Goal: Task Accomplishment & Management: Manage account settings

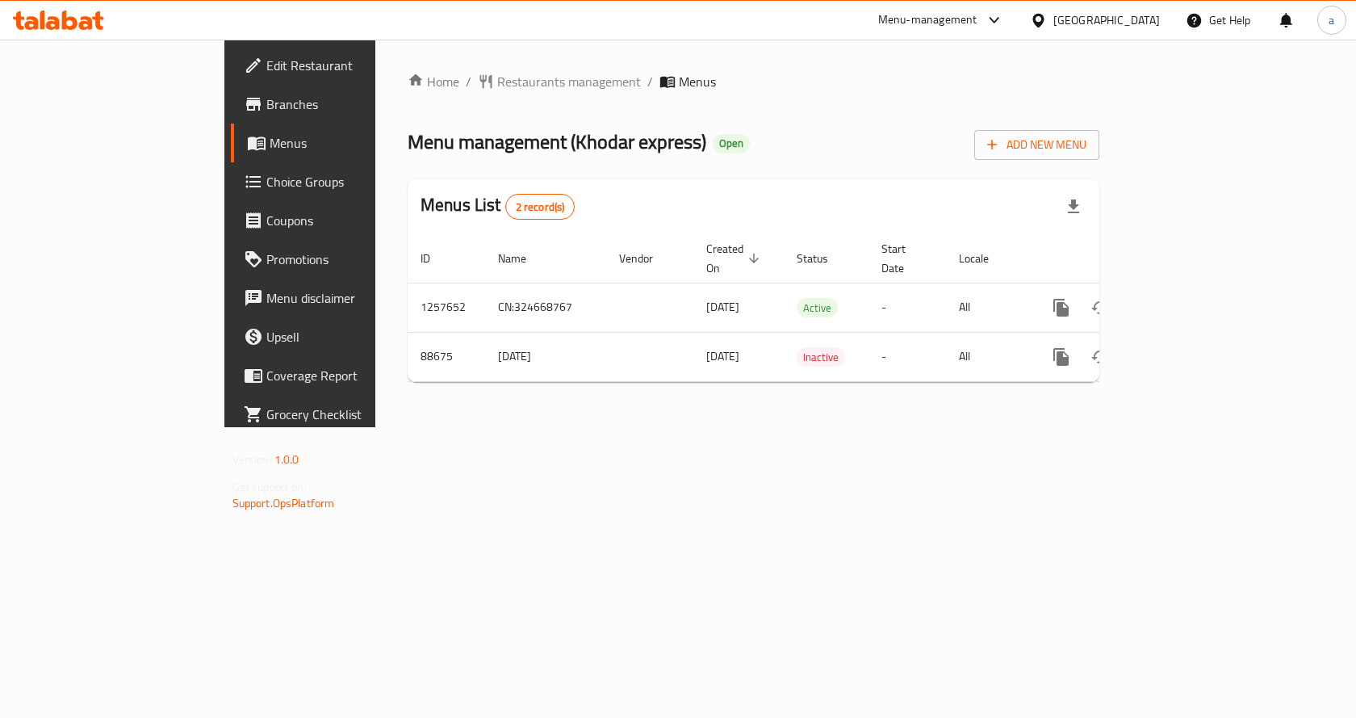
click at [266, 179] on span "Choice Groups" at bounding box center [352, 181] width 172 height 19
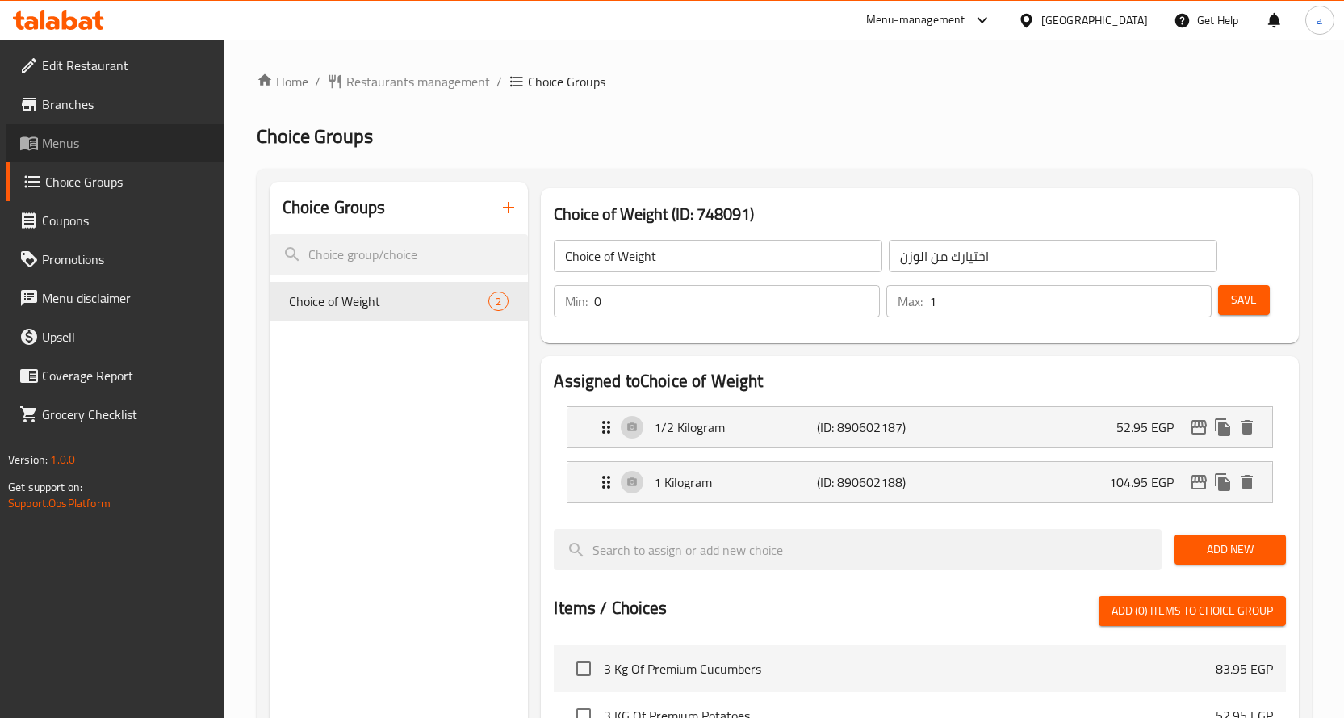
click at [80, 149] on span "Menus" at bounding box center [127, 142] width 170 height 19
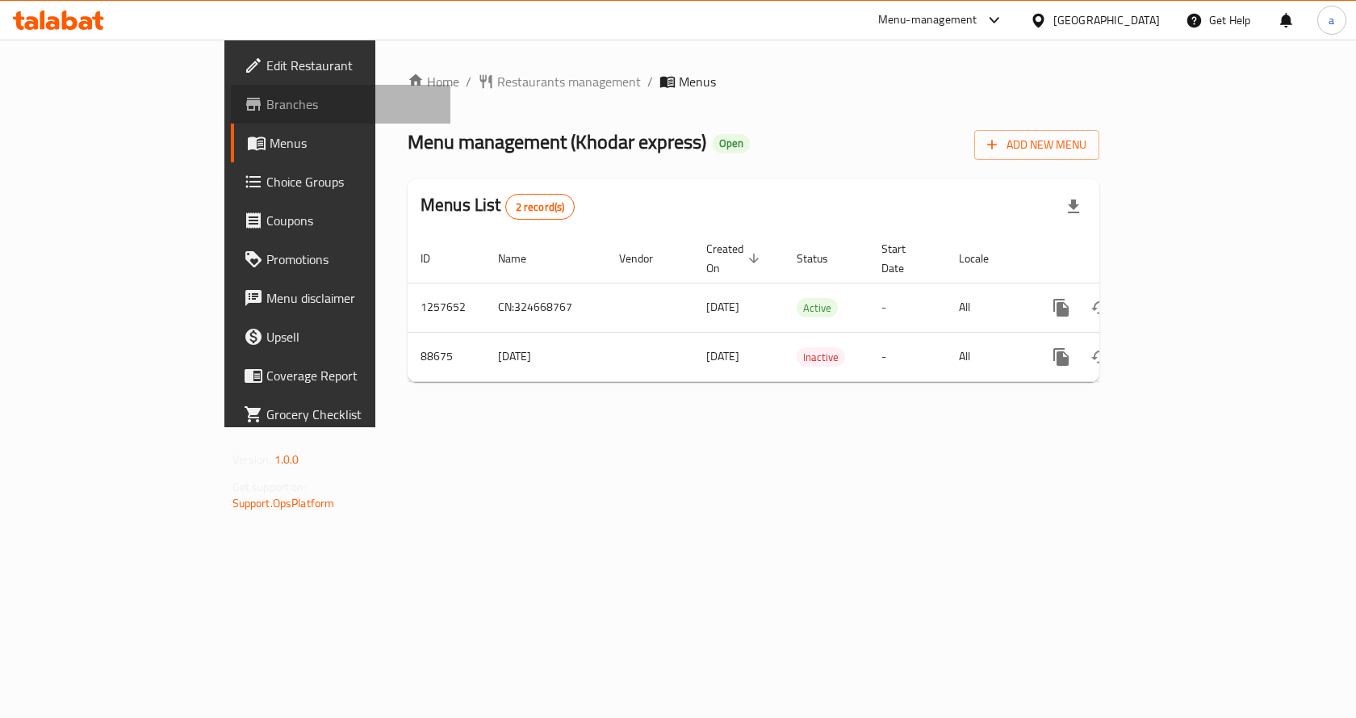
click at [266, 113] on span "Branches" at bounding box center [352, 103] width 172 height 19
click at [266, 99] on span "Branches" at bounding box center [352, 103] width 172 height 19
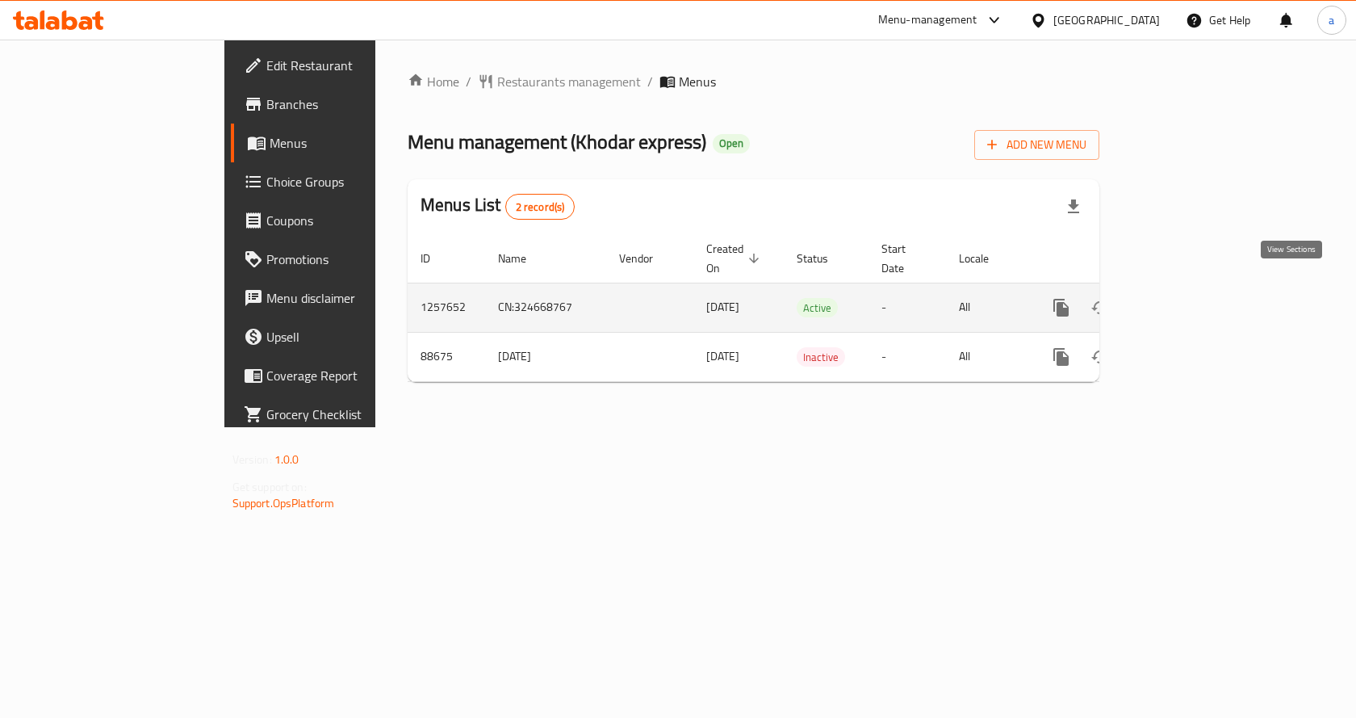
click at [1185, 300] on icon "enhanced table" at bounding box center [1177, 307] width 15 height 15
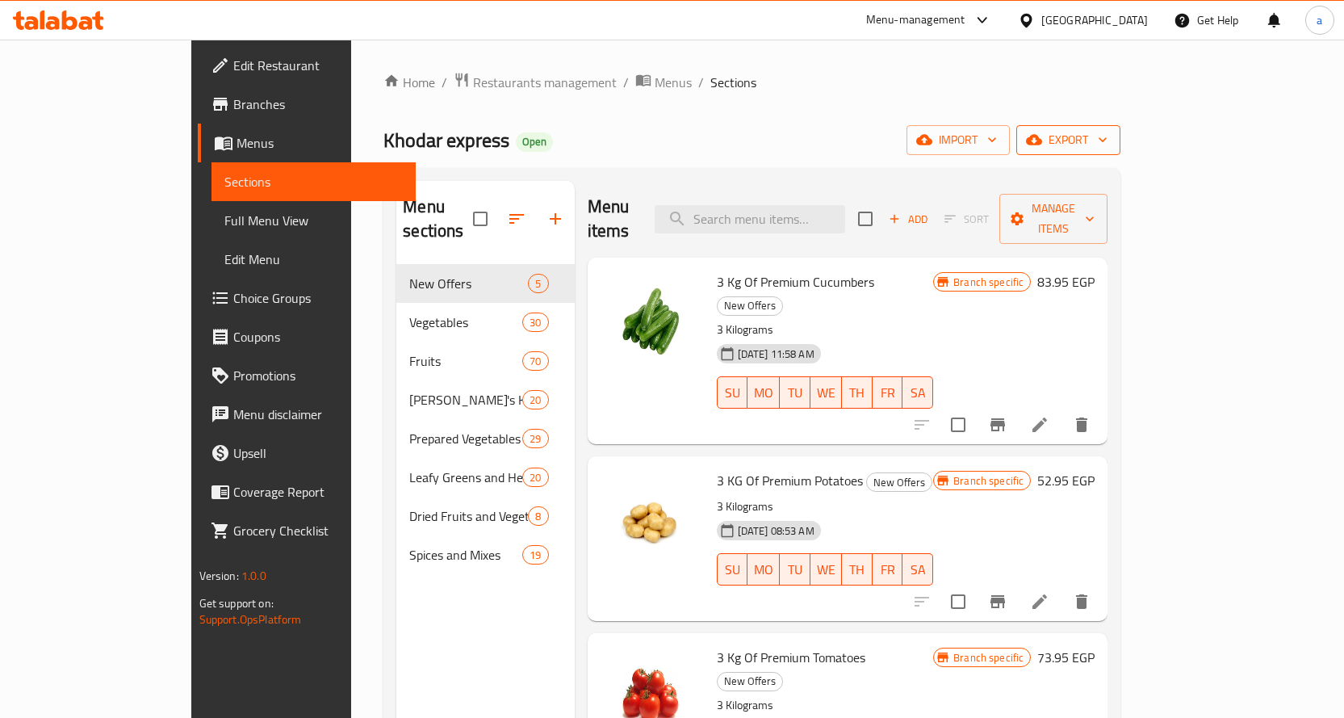
click at [1042, 142] on icon "button" at bounding box center [1034, 140] width 16 height 10
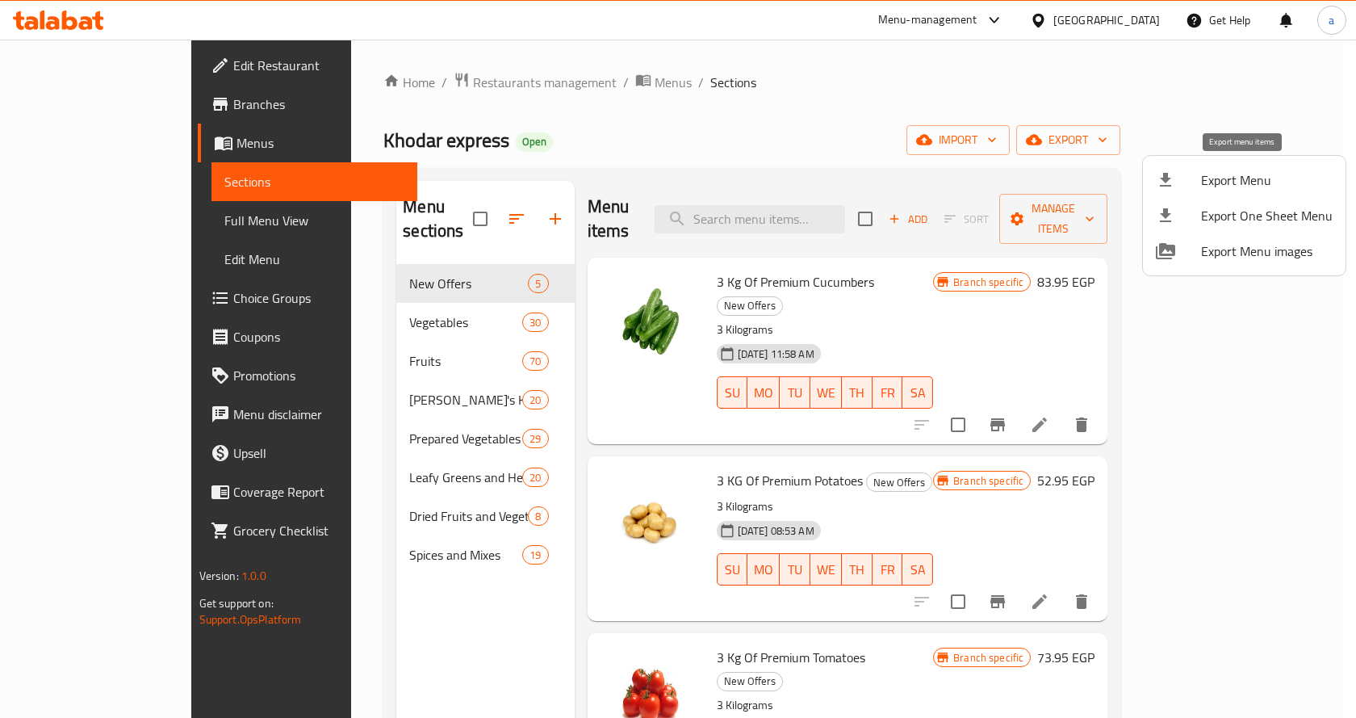
click at [1233, 183] on span "Export Menu" at bounding box center [1267, 179] width 132 height 19
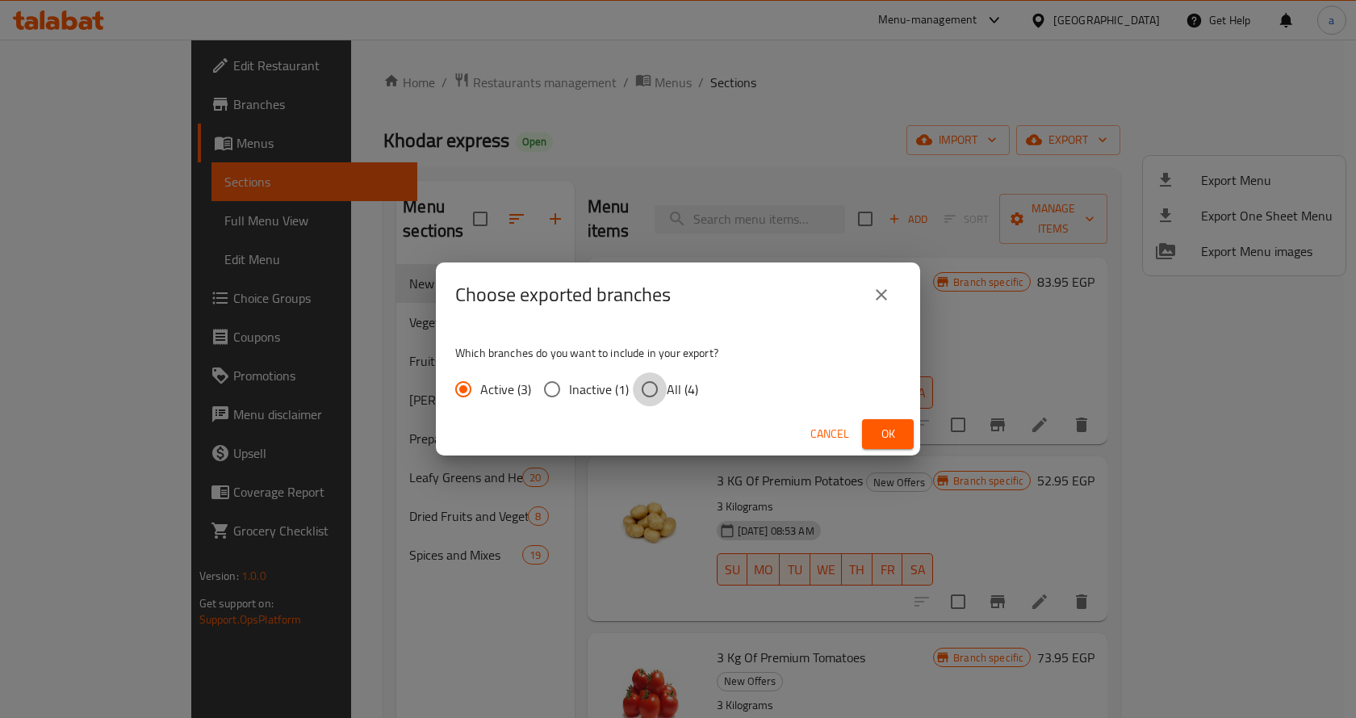
click at [659, 391] on input "All (4)" at bounding box center [650, 389] width 34 height 34
radio input "true"
click at [887, 429] on span "Ok" at bounding box center [888, 434] width 26 height 20
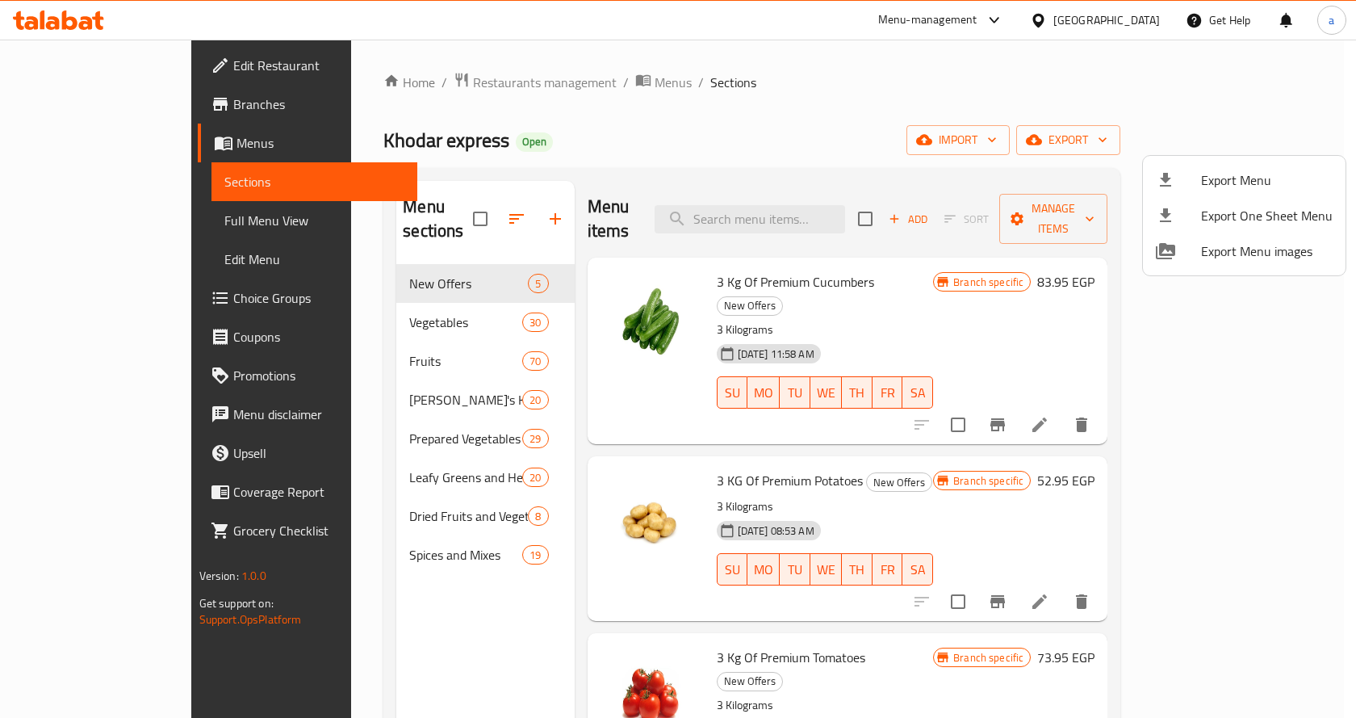
click at [864, 102] on div at bounding box center [678, 359] width 1356 height 718
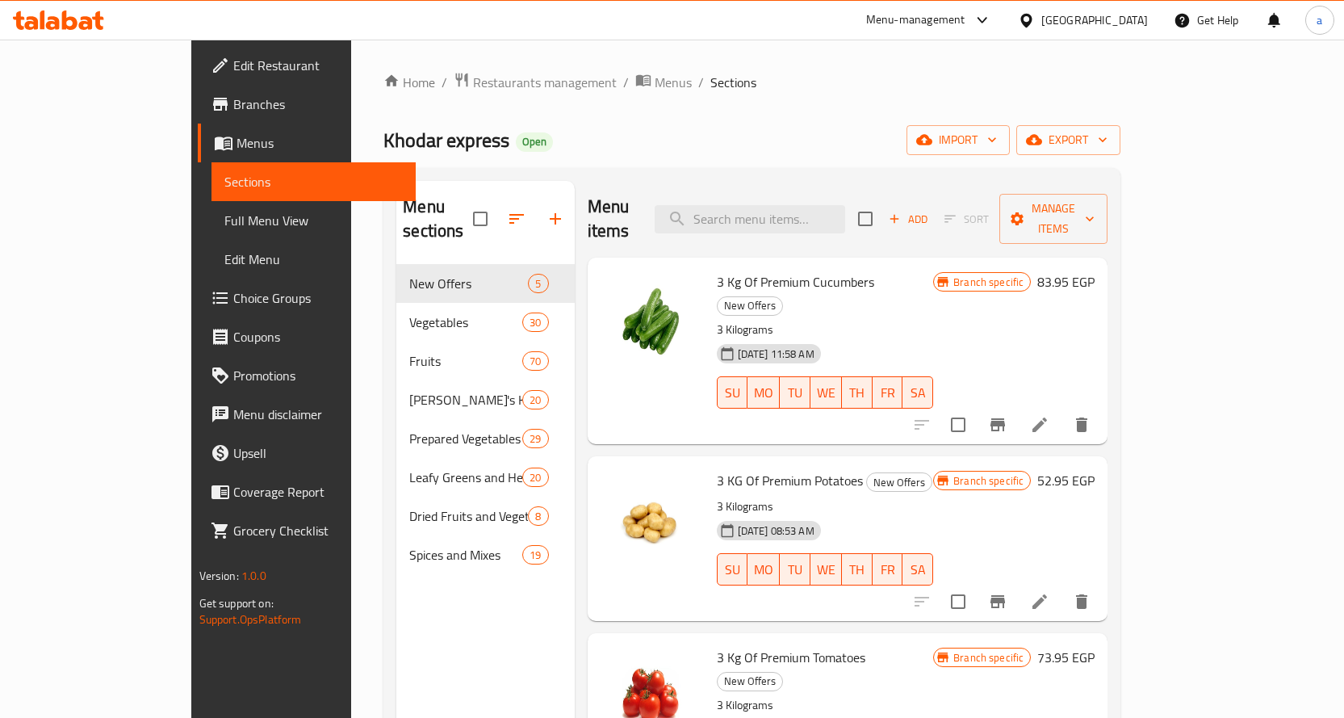
click at [233, 94] on span "Branches" at bounding box center [318, 103] width 170 height 19
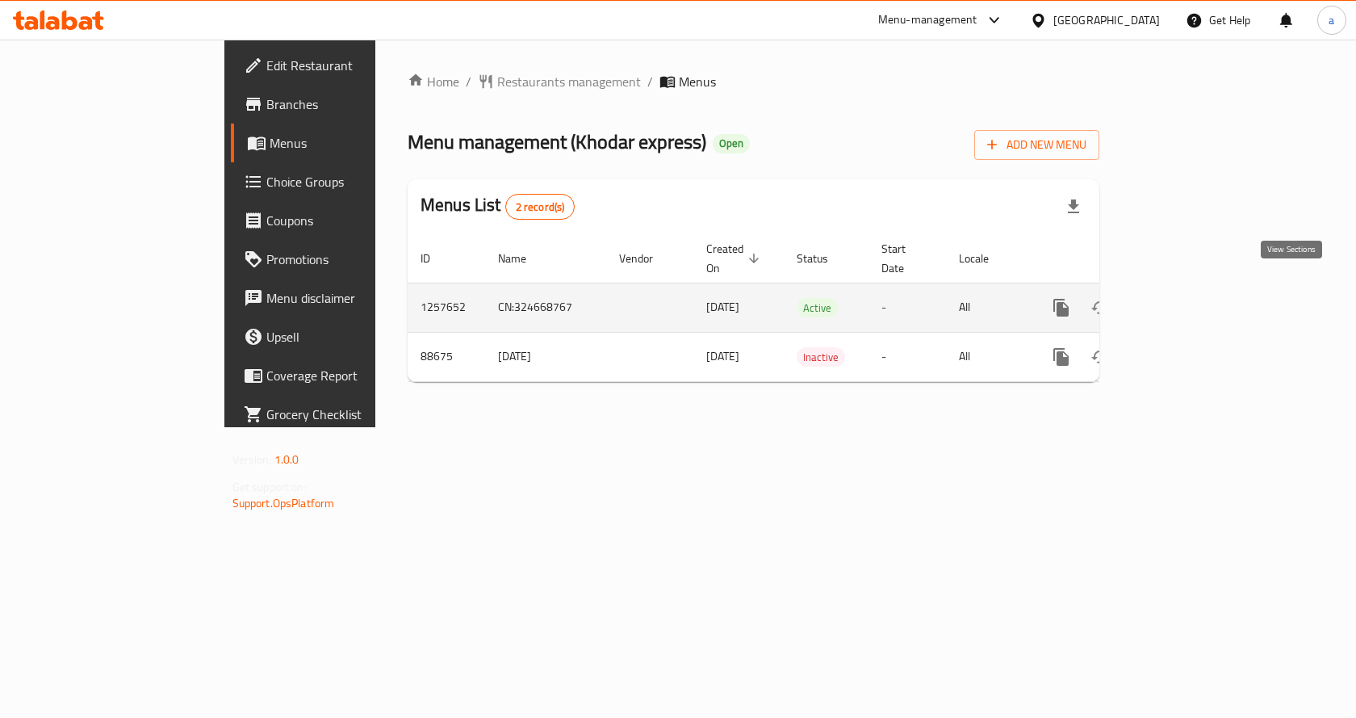
click at [1187, 298] on icon "enhanced table" at bounding box center [1177, 307] width 19 height 19
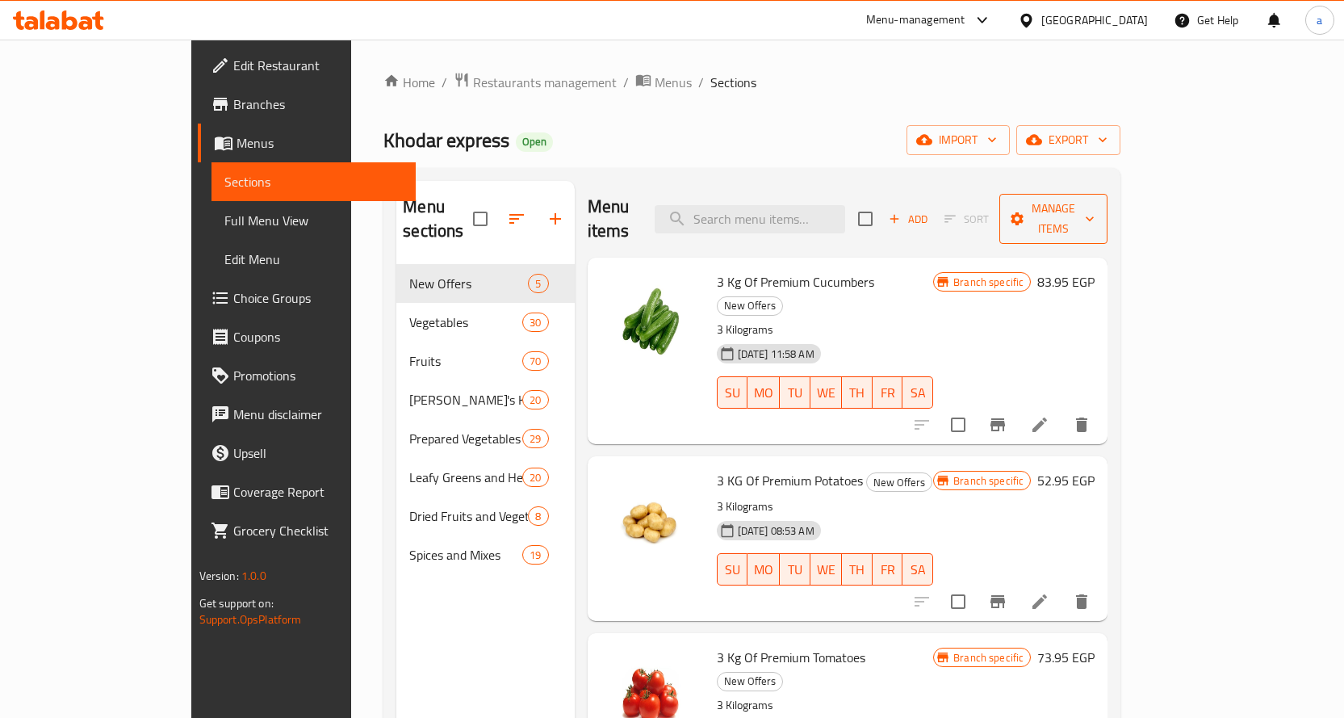
click at [1095, 211] on span "Manage items" at bounding box center [1053, 219] width 82 height 40
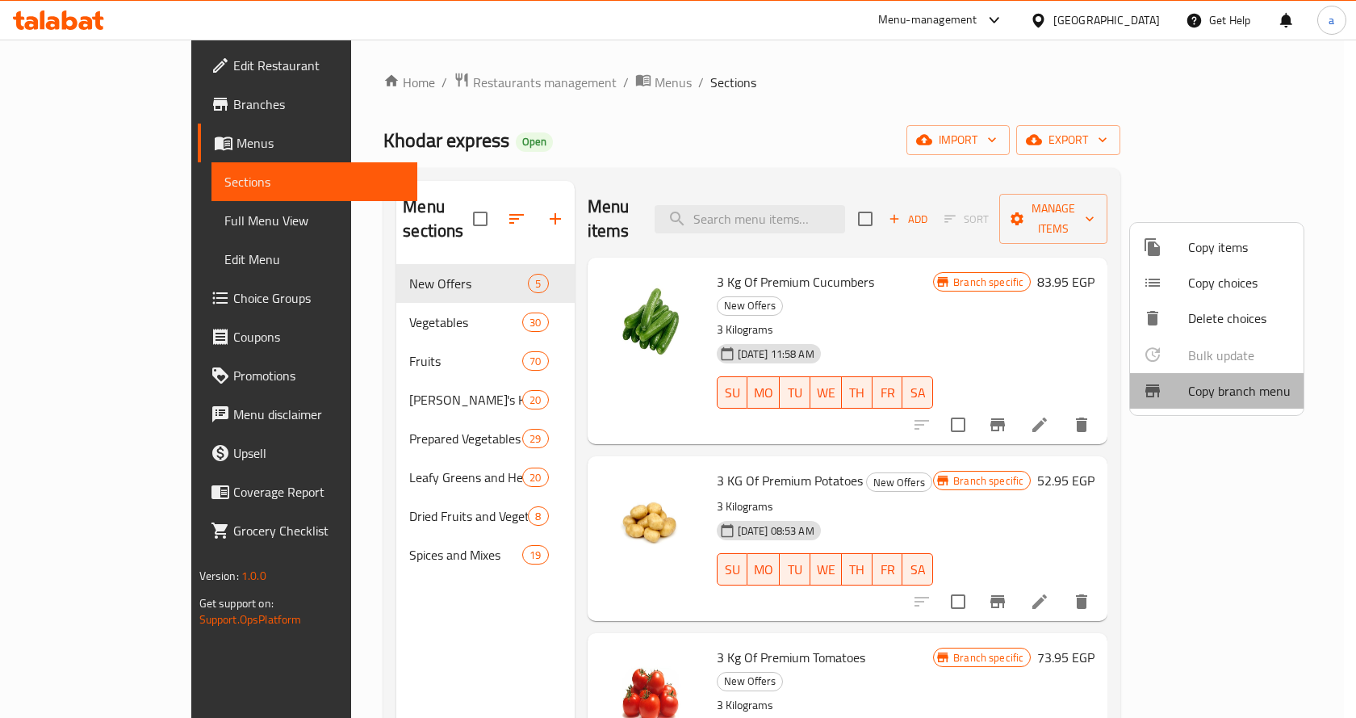
click at [1264, 394] on span "Copy branch menu" at bounding box center [1239, 390] width 103 height 19
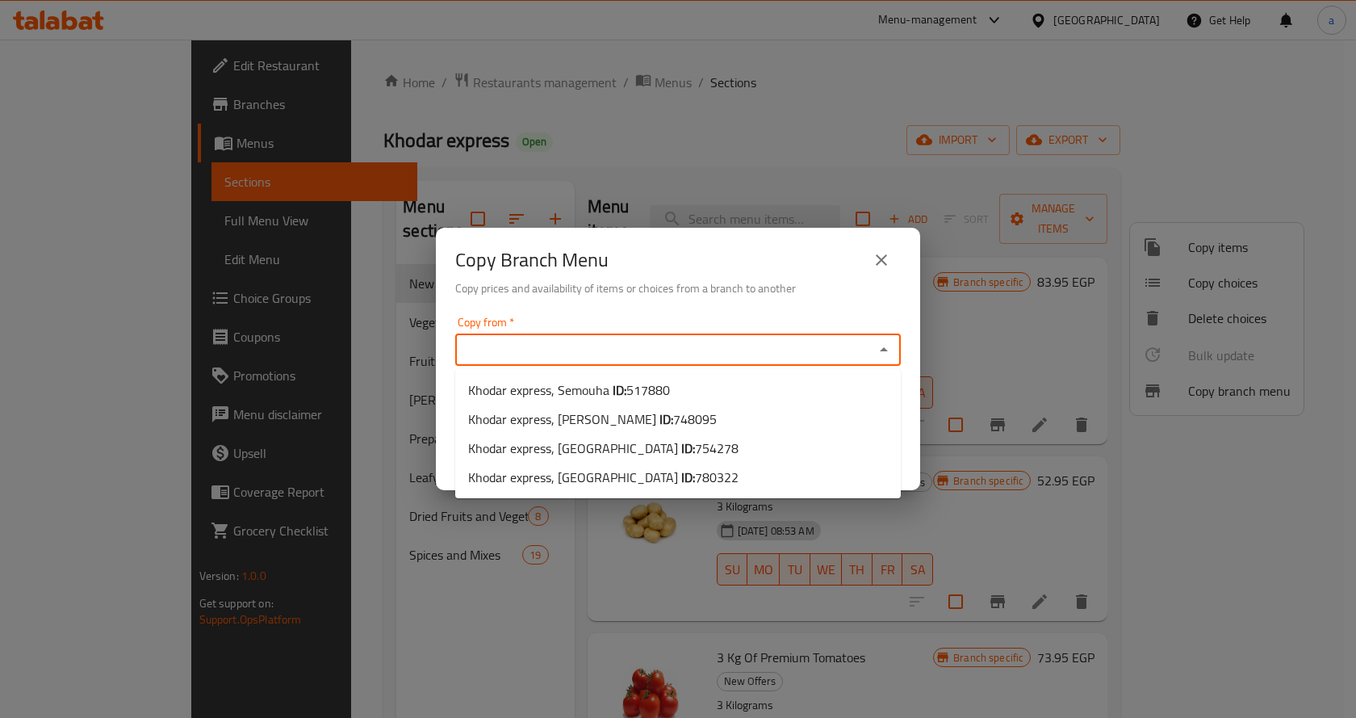
click at [754, 354] on input "Copy from   *" at bounding box center [664, 349] width 409 height 23
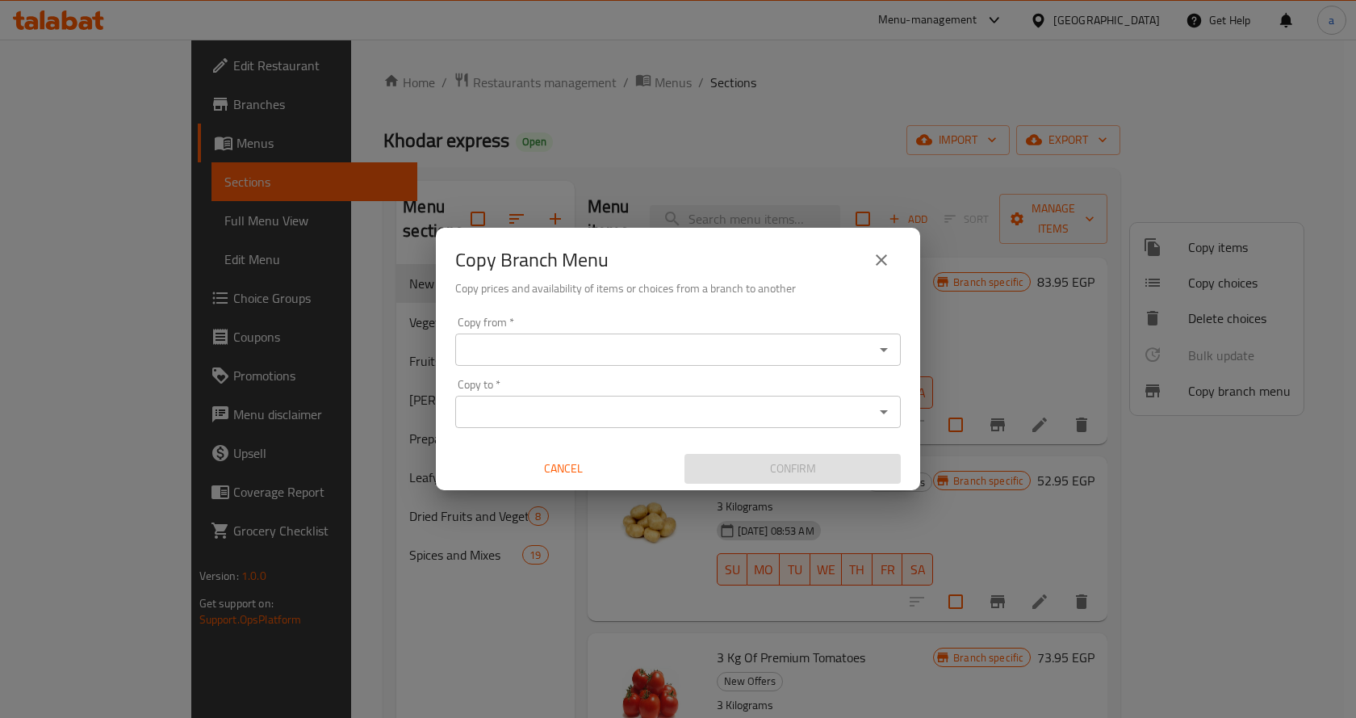
click at [843, 135] on div "Copy Branch Menu Copy prices and availability of items or choices from a branch…" at bounding box center [678, 359] width 1356 height 718
click at [882, 262] on icon "close" at bounding box center [881, 259] width 11 height 11
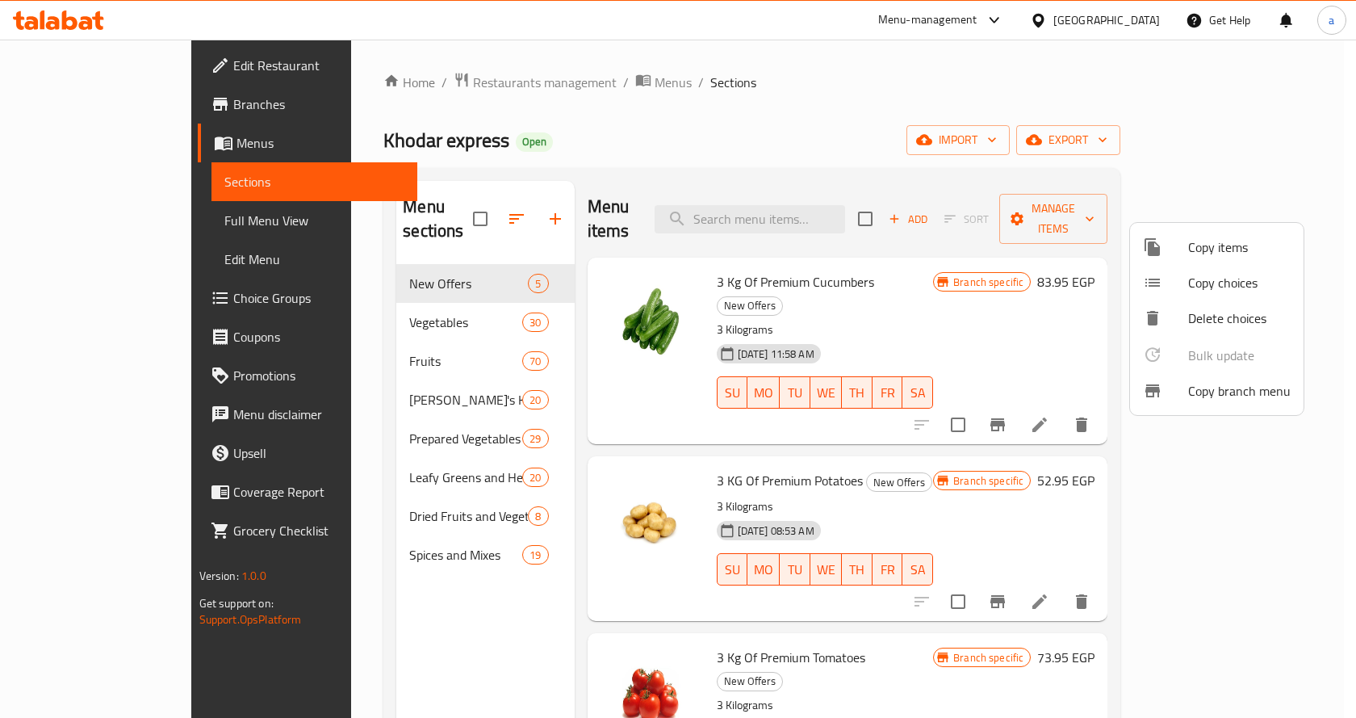
click at [65, 152] on div at bounding box center [678, 359] width 1356 height 718
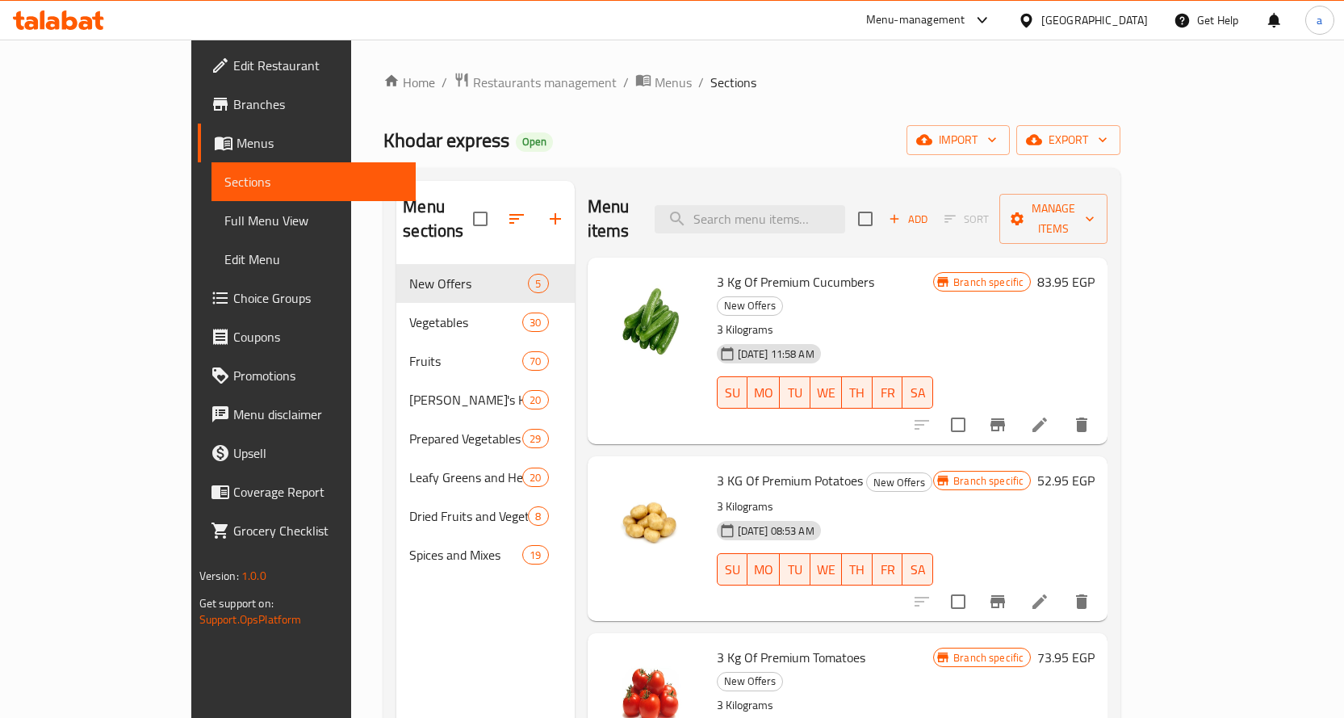
click at [237, 152] on span "Menus" at bounding box center [320, 142] width 166 height 19
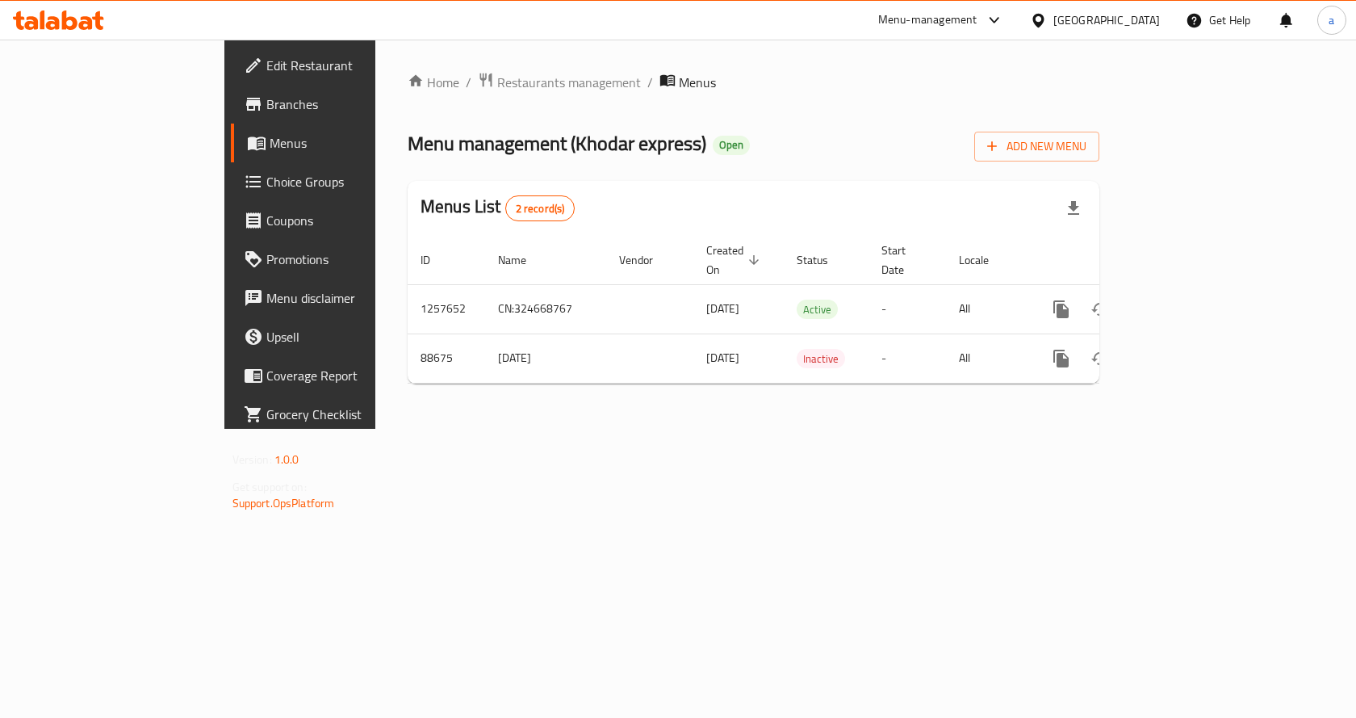
click at [679, 82] on span "Menus" at bounding box center [697, 82] width 37 height 19
click at [497, 81] on span "Restaurants management" at bounding box center [569, 82] width 144 height 19
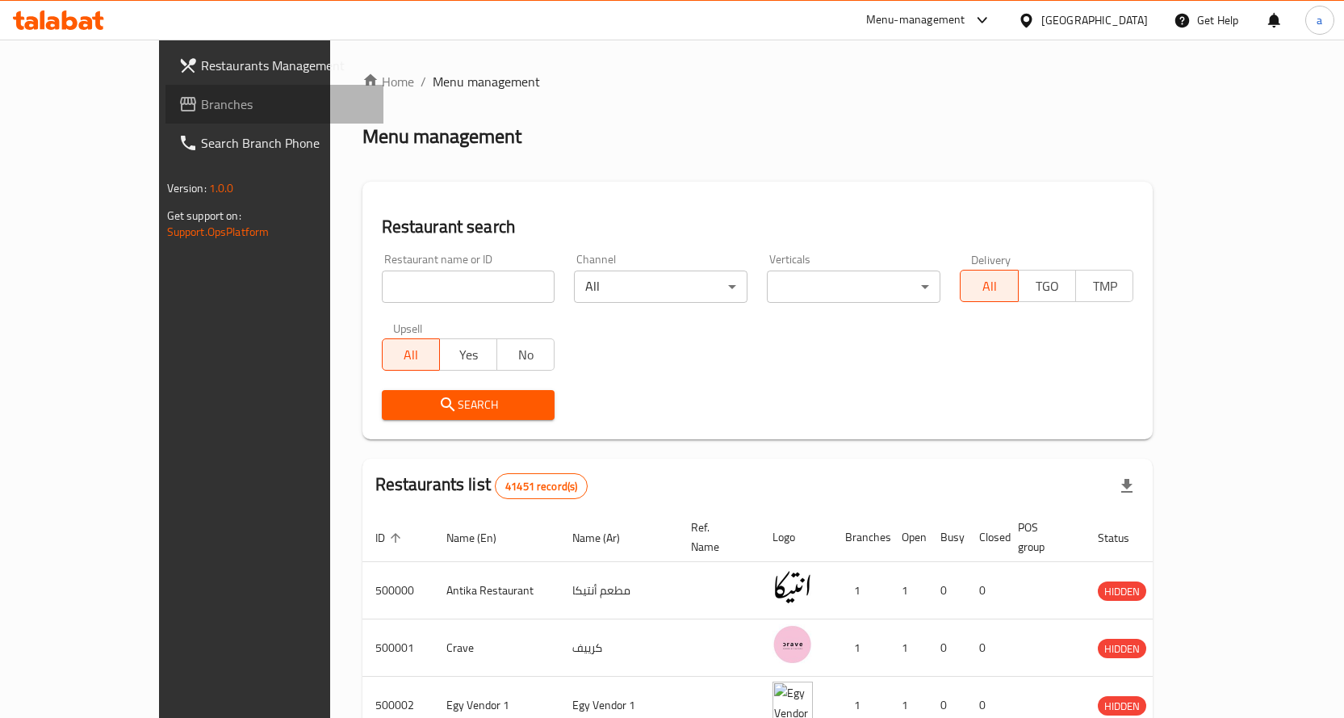
click at [201, 101] on span "Branches" at bounding box center [286, 103] width 170 height 19
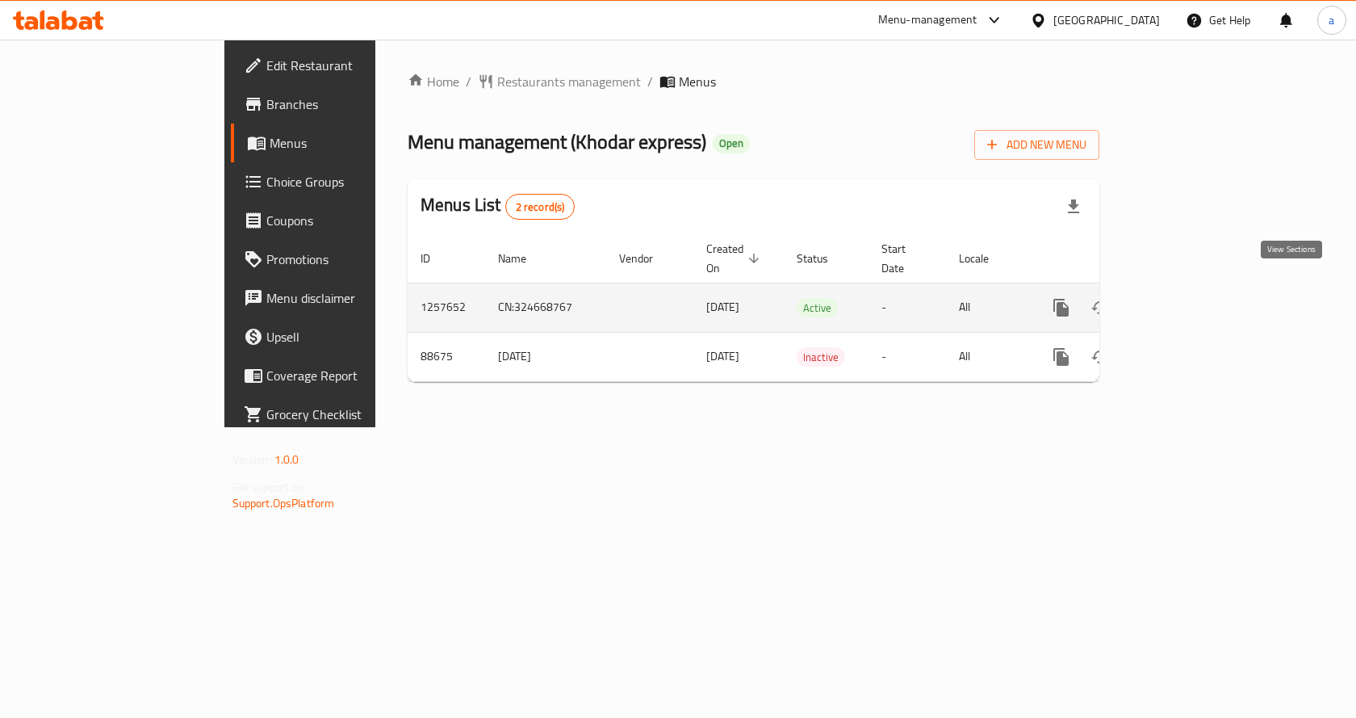
click at [1187, 298] on icon "enhanced table" at bounding box center [1177, 307] width 19 height 19
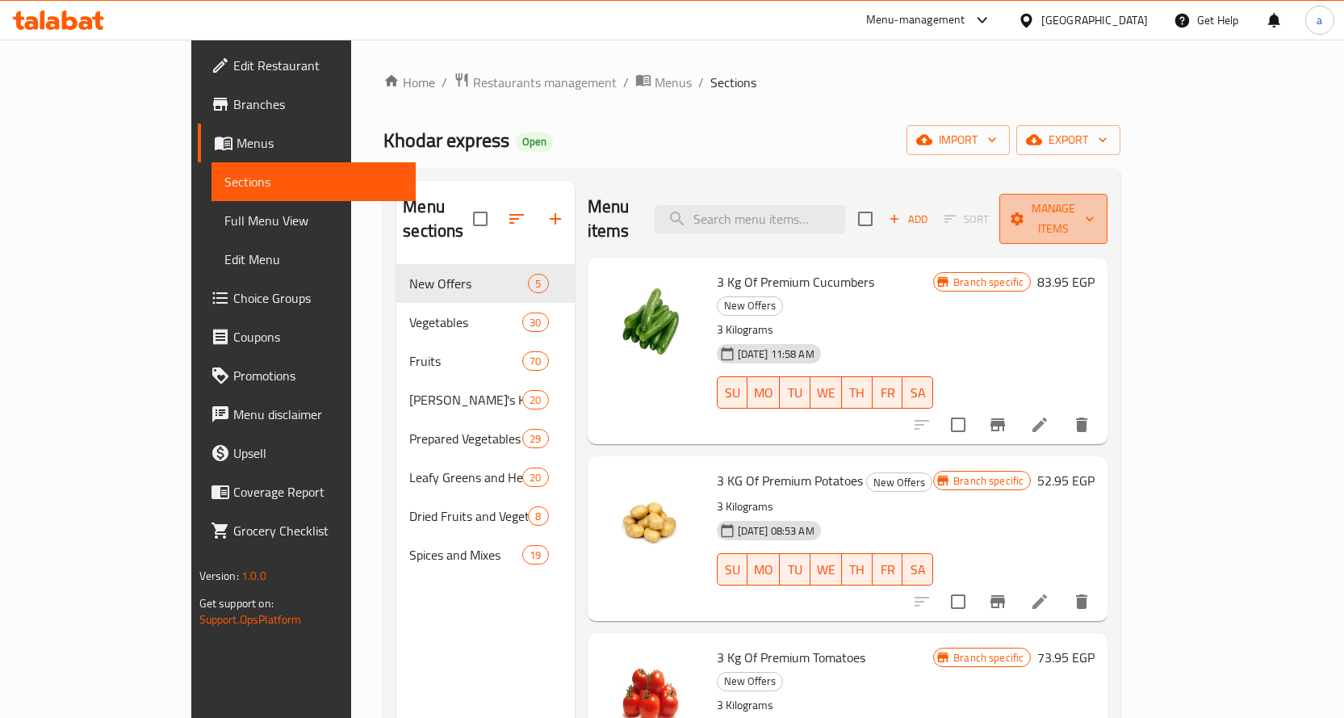
click at [1095, 209] on span "Manage items" at bounding box center [1053, 219] width 82 height 40
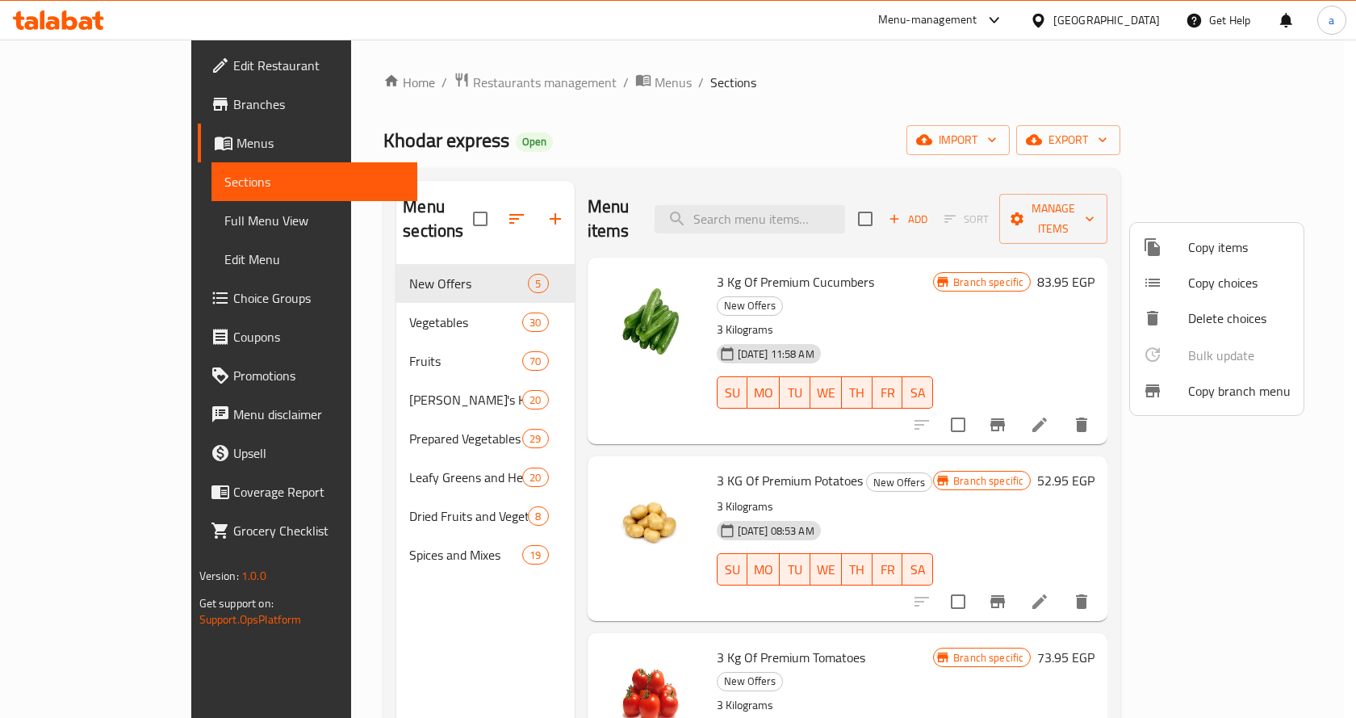
click at [1234, 396] on span "Copy branch menu" at bounding box center [1239, 390] width 103 height 19
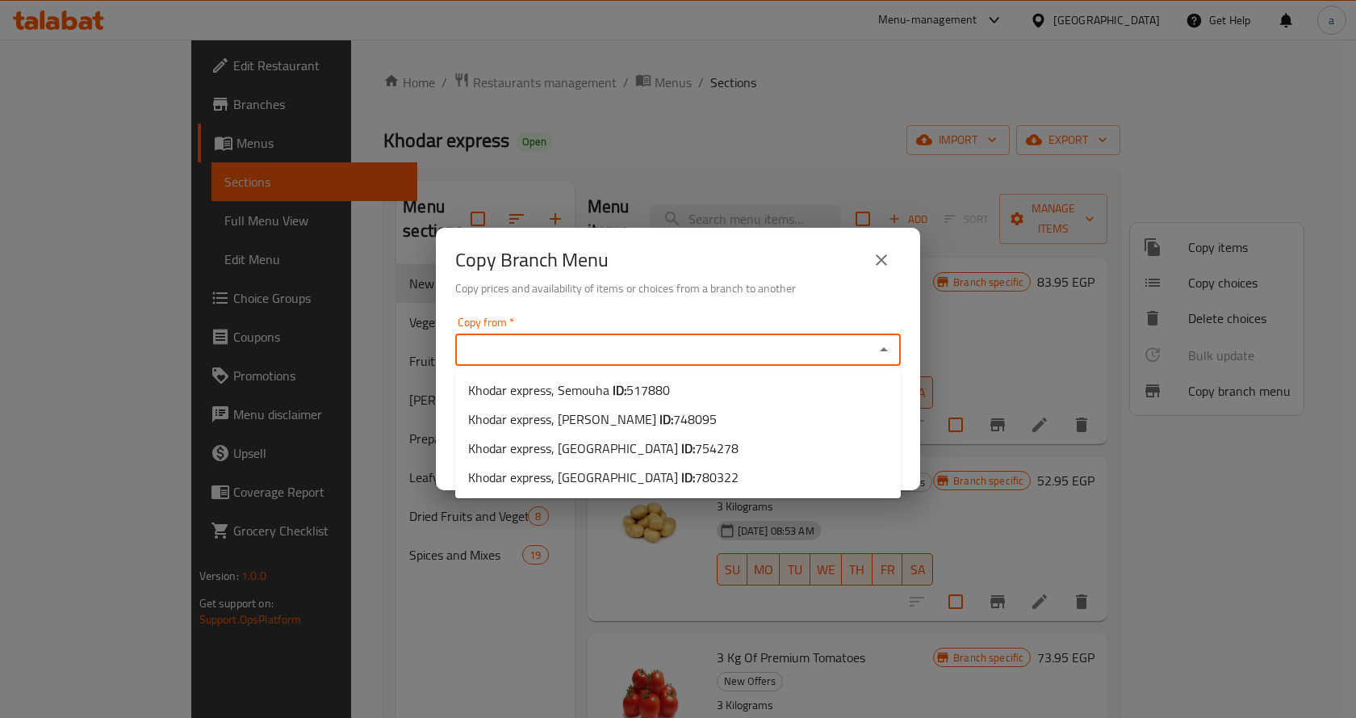
click at [745, 354] on input "Copy from   *" at bounding box center [664, 349] width 409 height 23
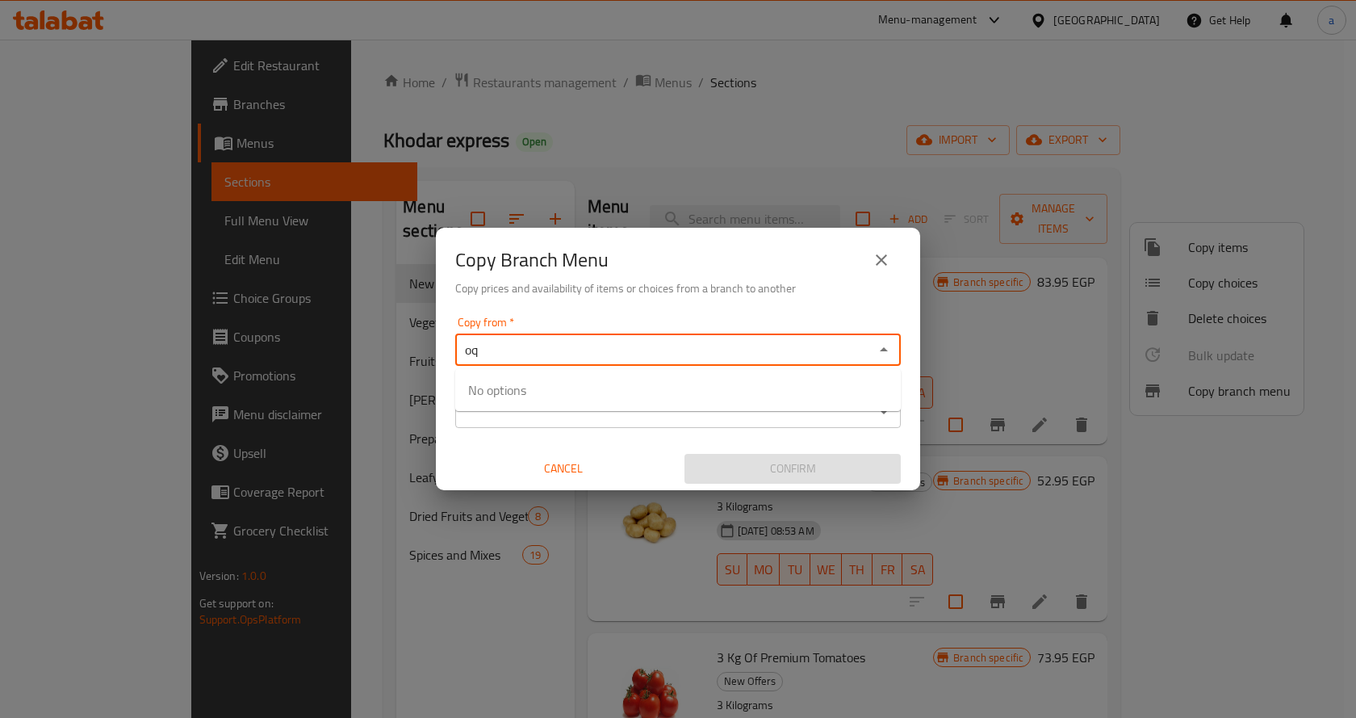
type input "o"
click at [800, 344] on input "خضار أك" at bounding box center [664, 349] width 409 height 23
type input "خ"
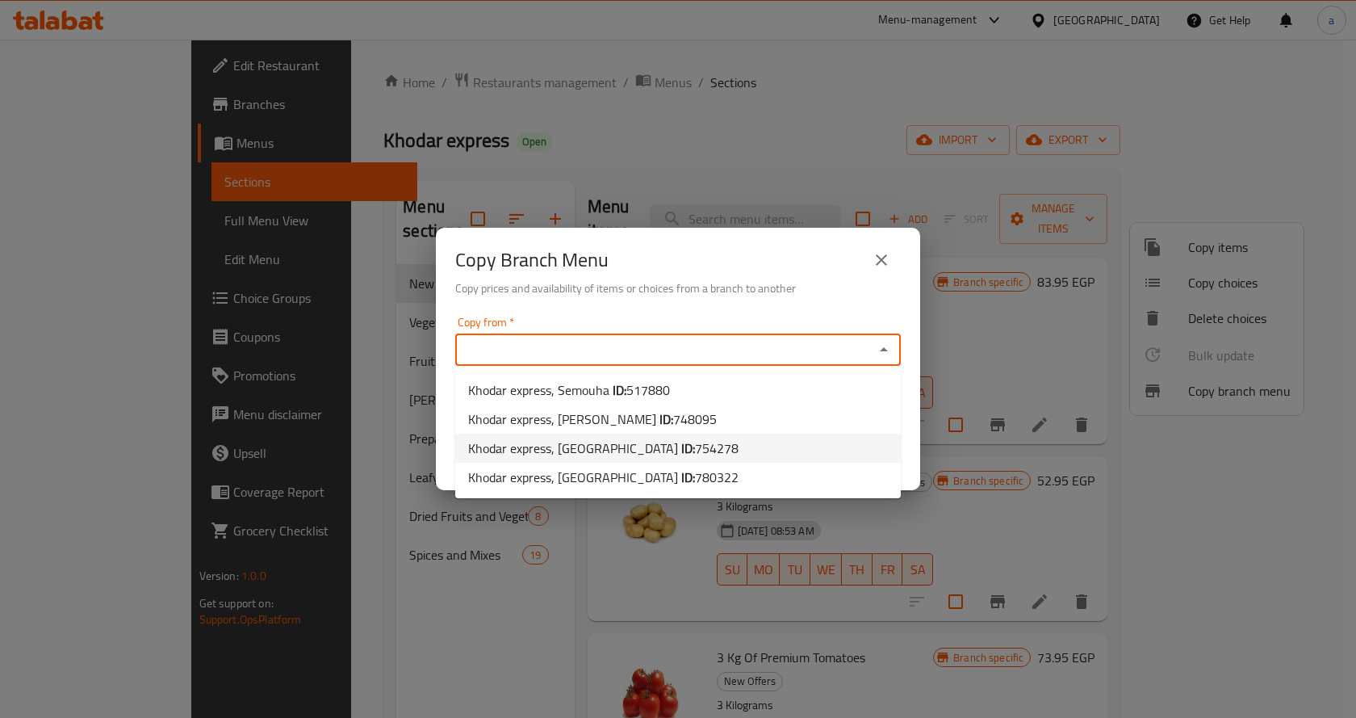
click at [546, 448] on span "Khodar express, Sidi Bishr ID: 754278" at bounding box center [603, 447] width 270 height 19
type input "Khodar express, Sidi Bishr"
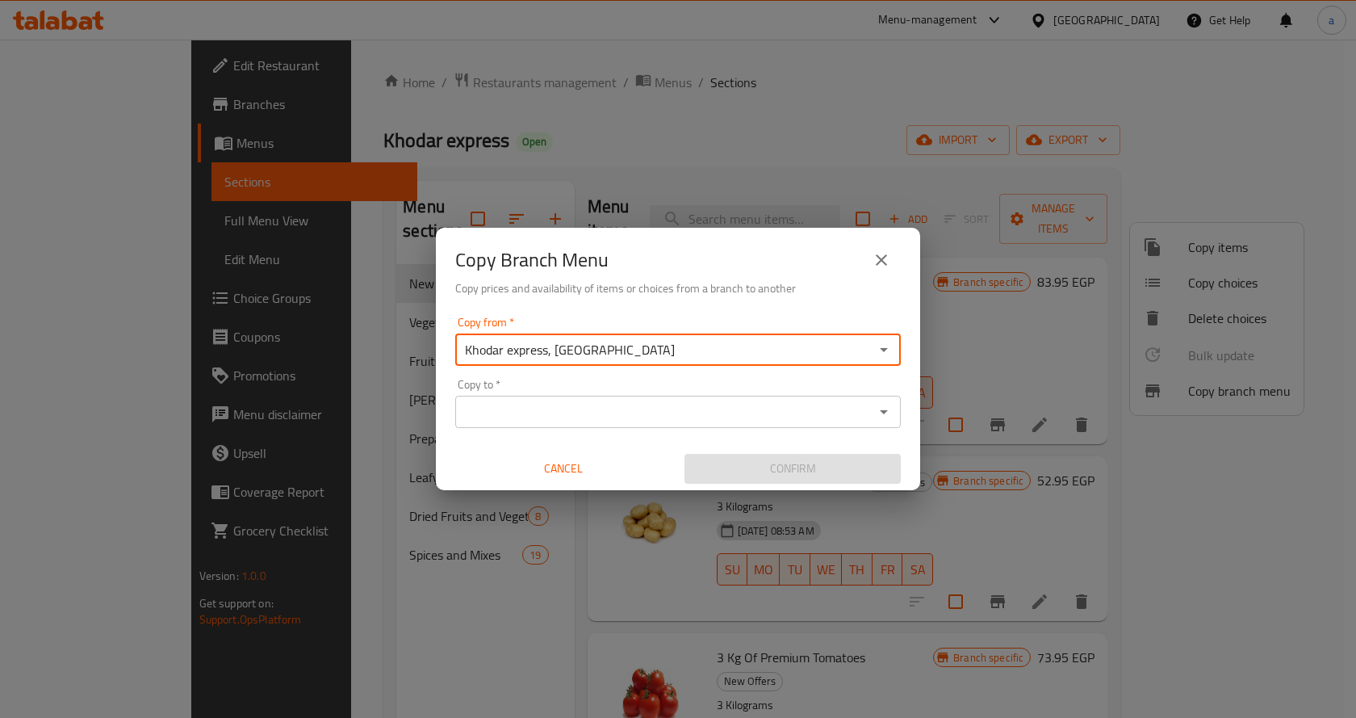
click at [529, 412] on input "Copy to   *" at bounding box center [664, 411] width 409 height 23
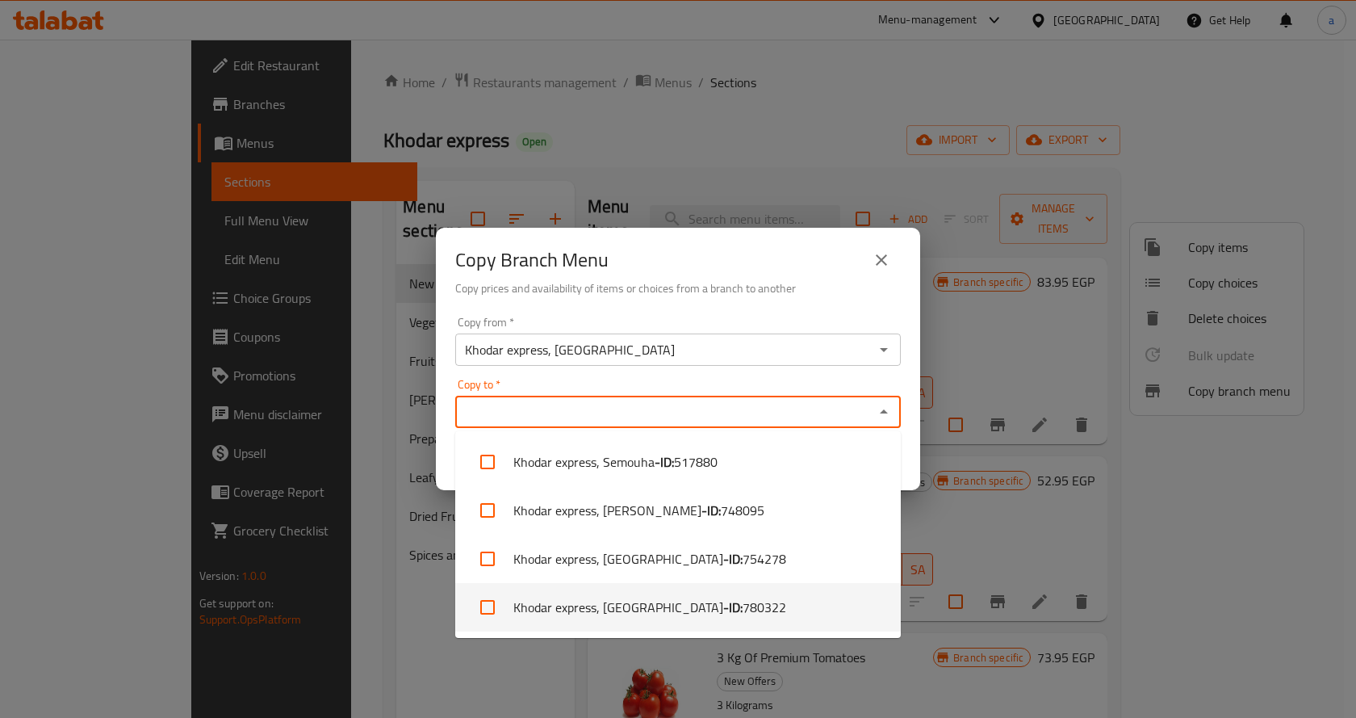
drag, startPoint x: 718, startPoint y: 605, endPoint x: 715, endPoint y: 578, distance: 26.8
click at [743, 605] on span "780322" at bounding box center [765, 606] width 44 height 19
checkbox input "true"
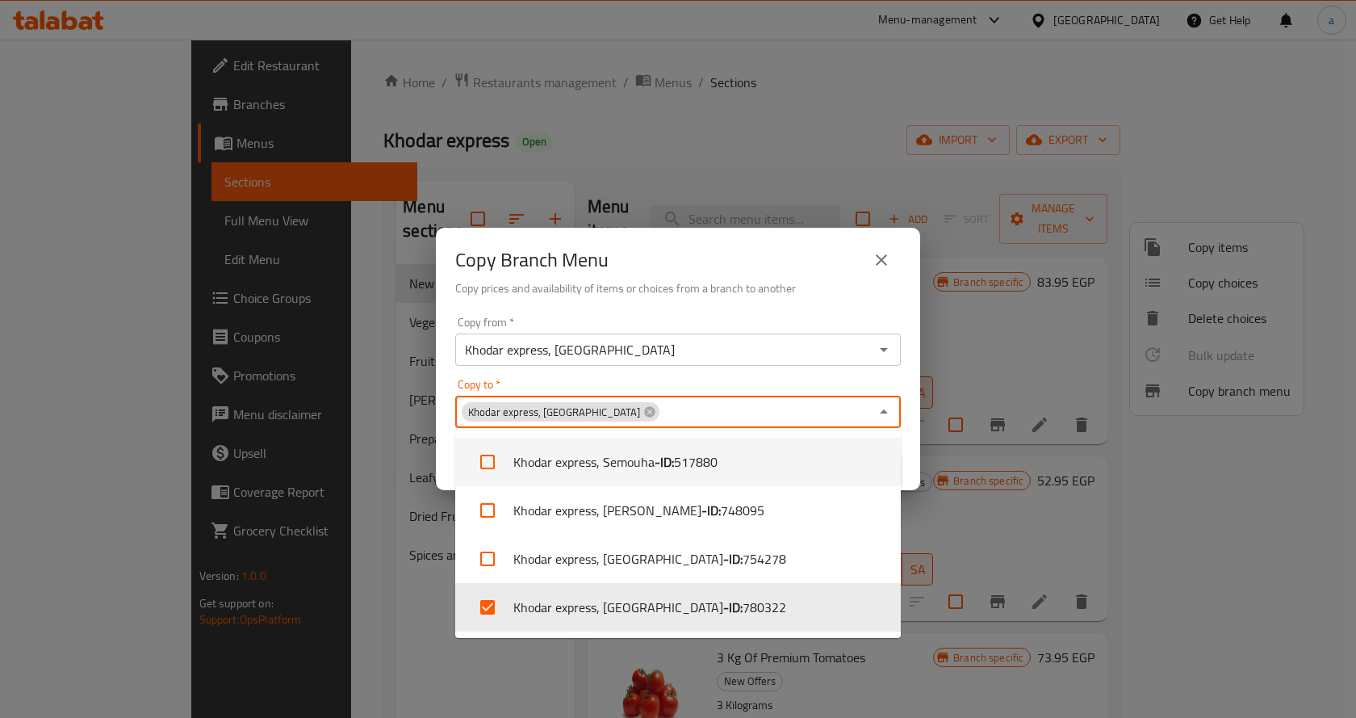
click at [812, 290] on h6 "Copy prices and availability of items or choices from a branch to another" at bounding box center [678, 288] width 446 height 18
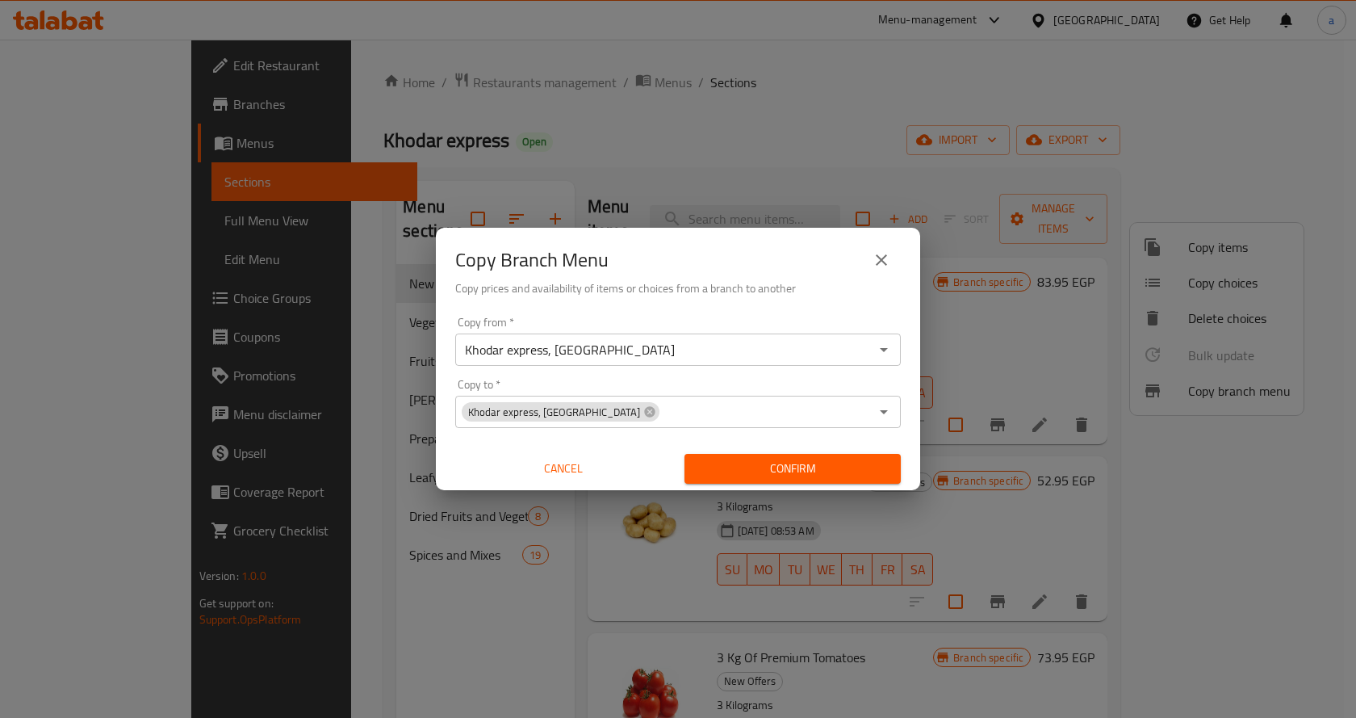
click at [771, 467] on span "Confirm" at bounding box center [792, 468] width 190 height 20
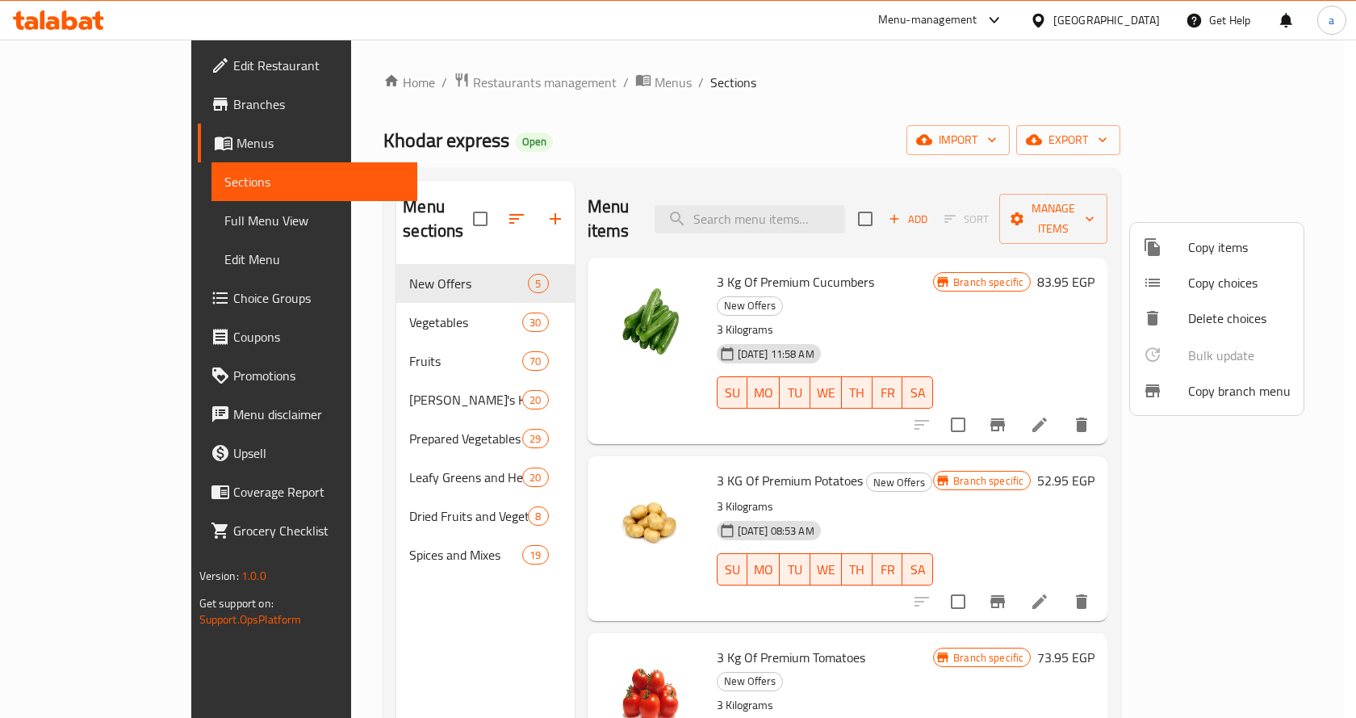
click at [76, 144] on div at bounding box center [678, 359] width 1356 height 718
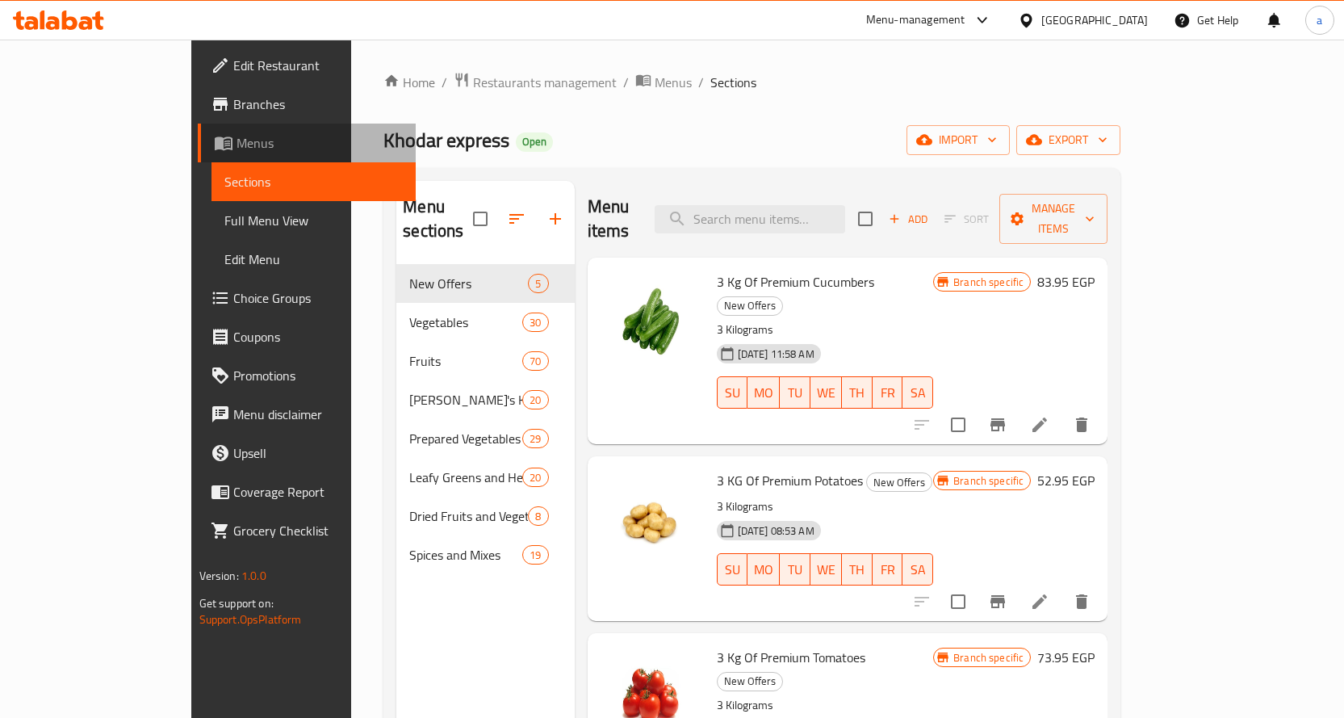
click at [237, 144] on span "Menus" at bounding box center [320, 142] width 166 height 19
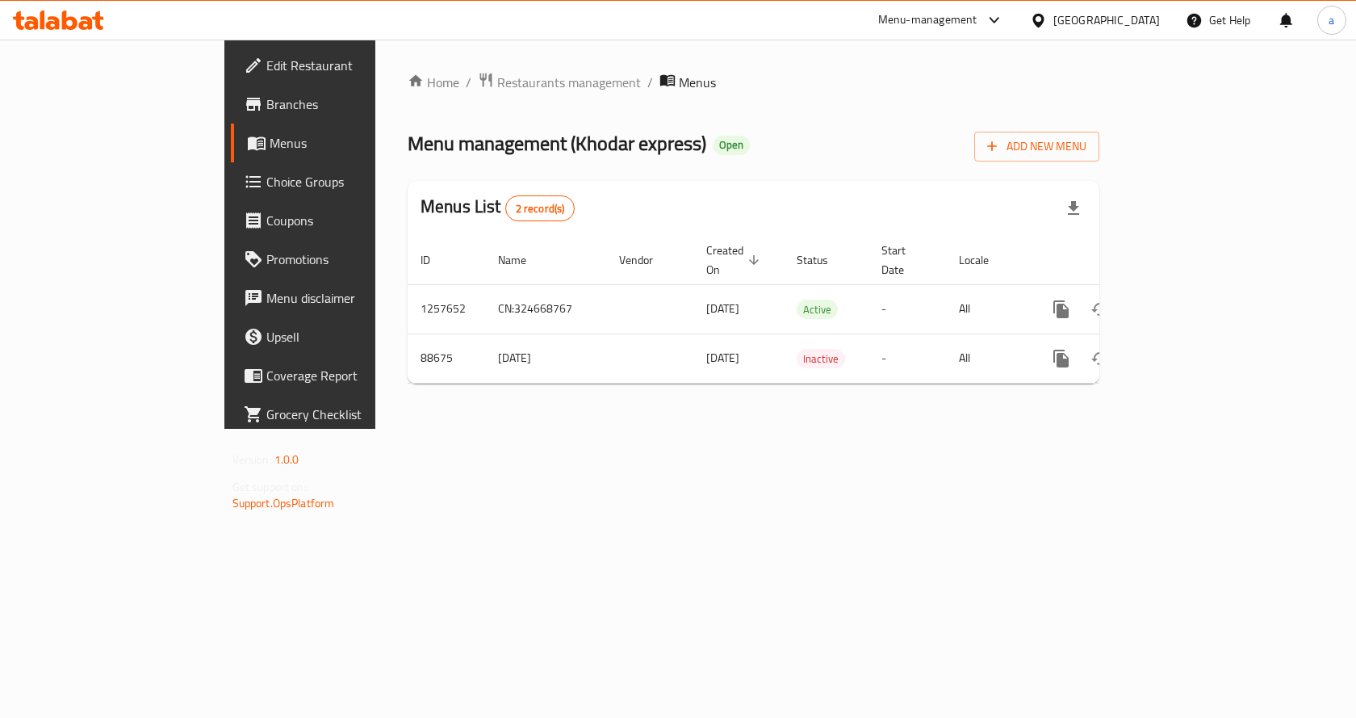
click at [231, 117] on link "Branches" at bounding box center [341, 104] width 220 height 39
click at [266, 179] on span "Choice Groups" at bounding box center [352, 181] width 172 height 19
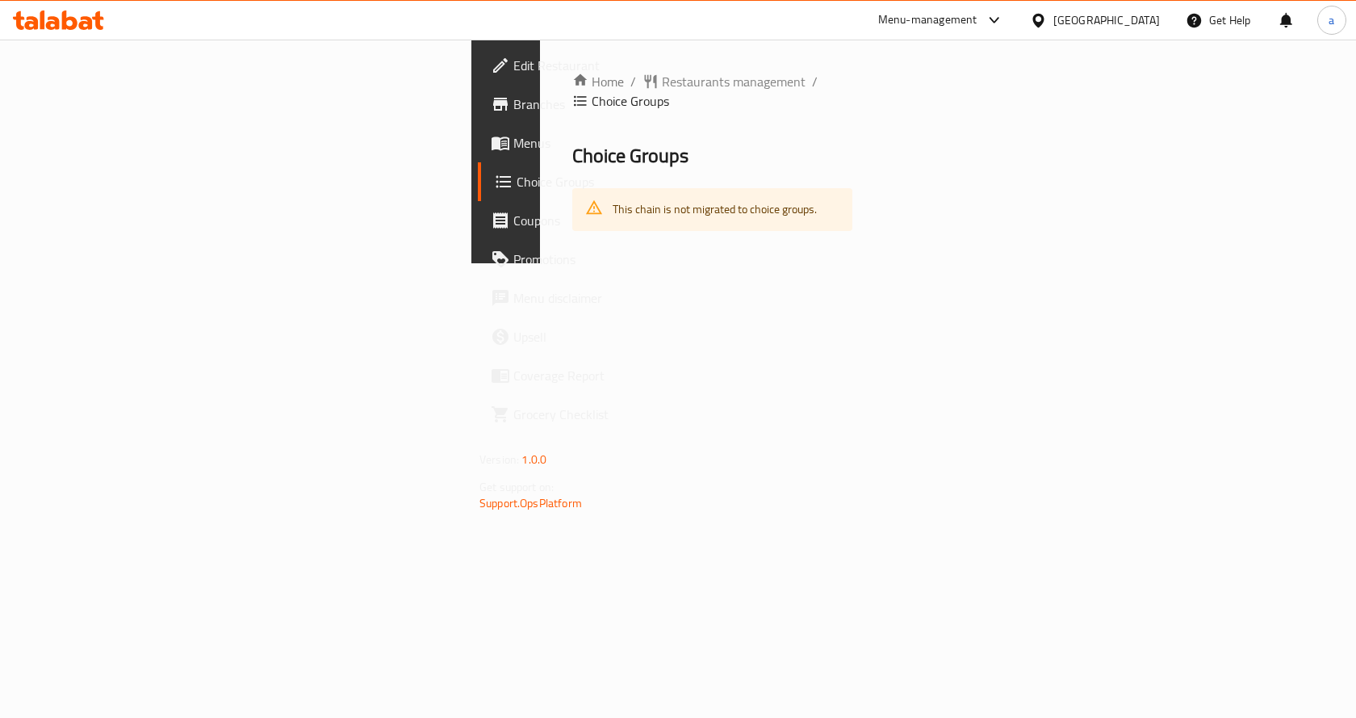
click at [478, 153] on link "Menus" at bounding box center [588, 142] width 220 height 39
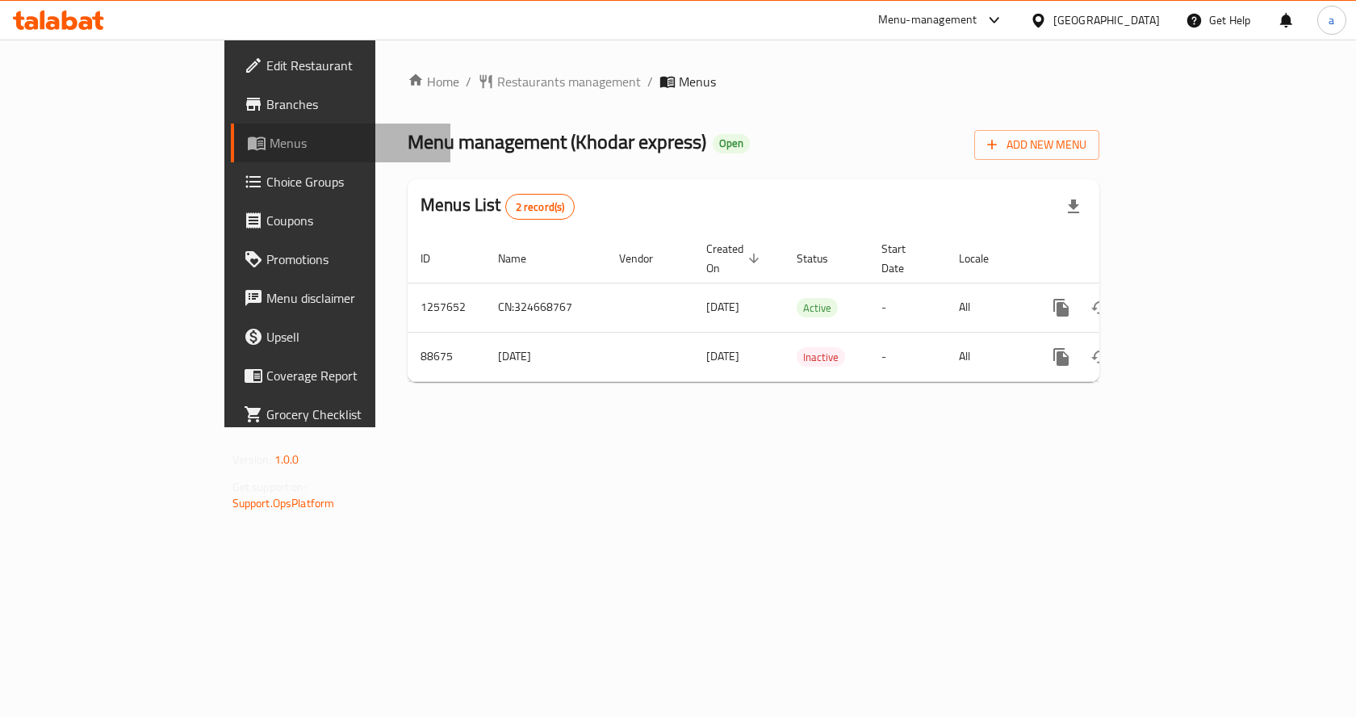
click at [270, 149] on span "Menus" at bounding box center [354, 142] width 169 height 19
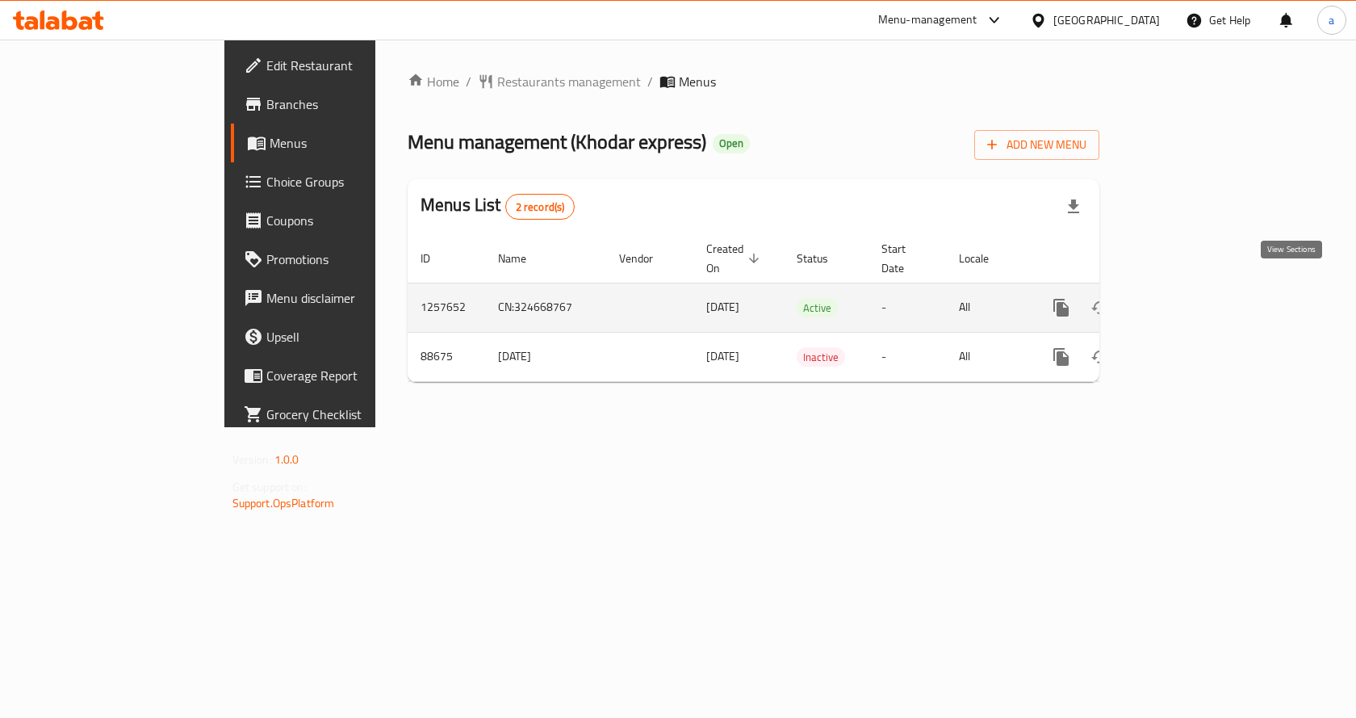
click at [1187, 298] on icon "enhanced table" at bounding box center [1177, 307] width 19 height 19
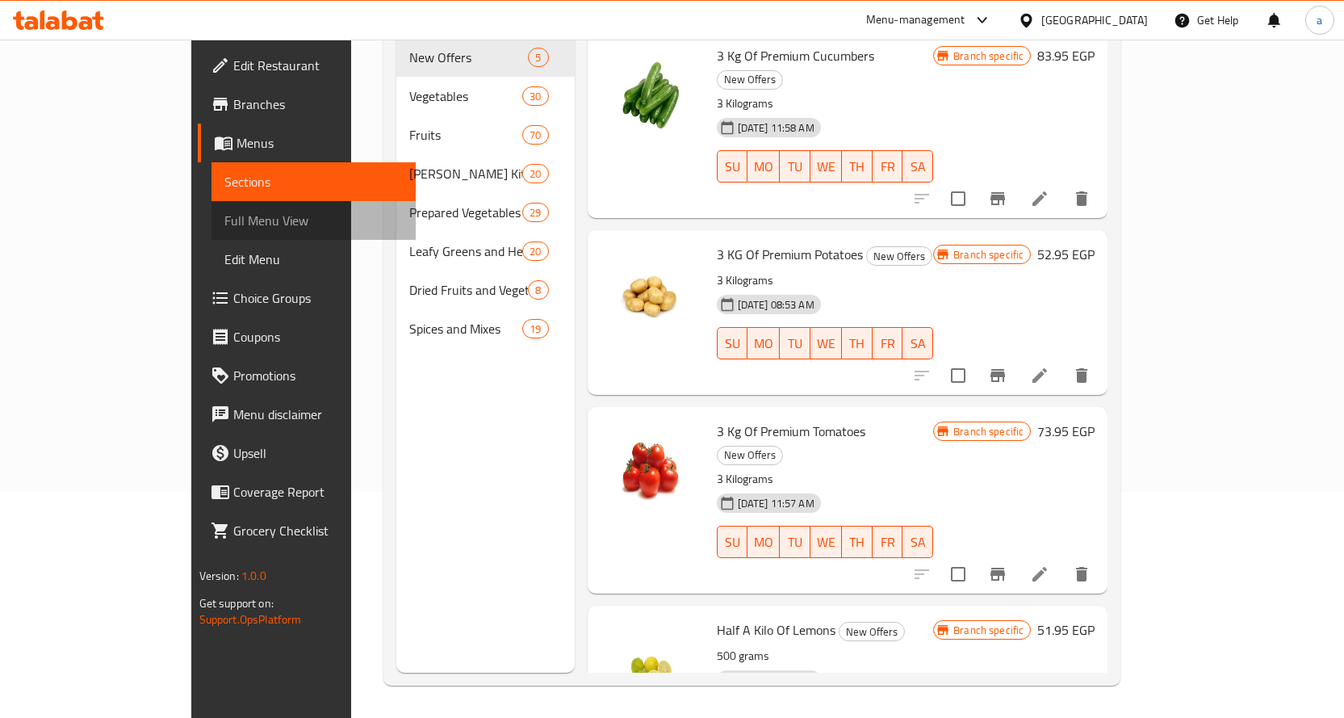
click at [224, 228] on span "Full Menu View" at bounding box center [313, 220] width 178 height 19
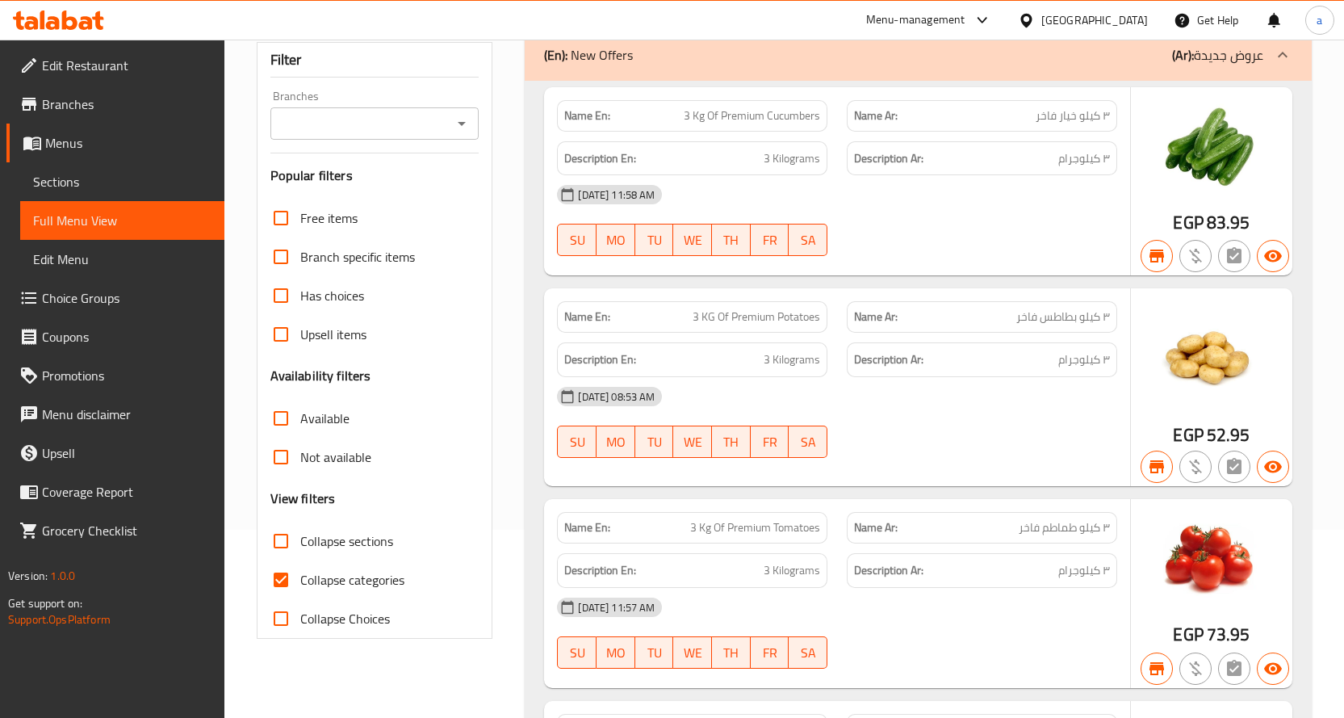
scroll to position [145, 0]
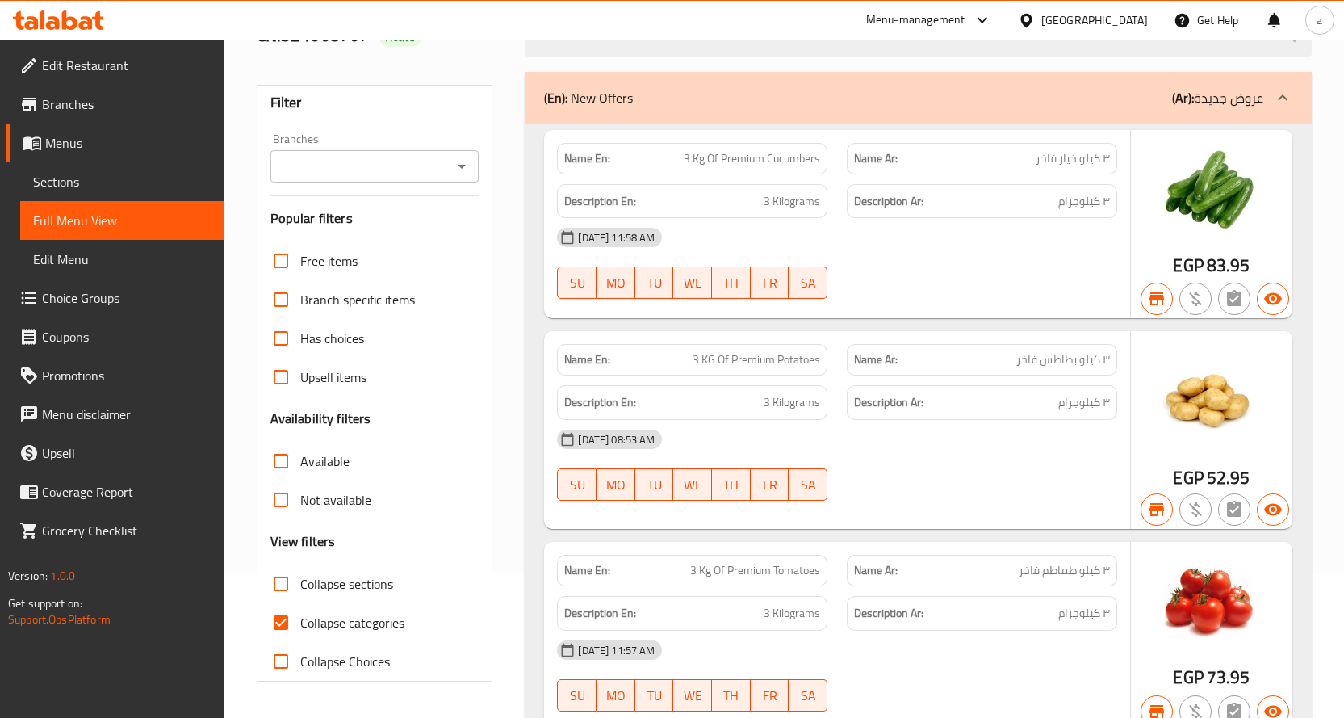
click at [288, 616] on input "Collapse categories" at bounding box center [281, 622] width 39 height 39
checkbox input "false"
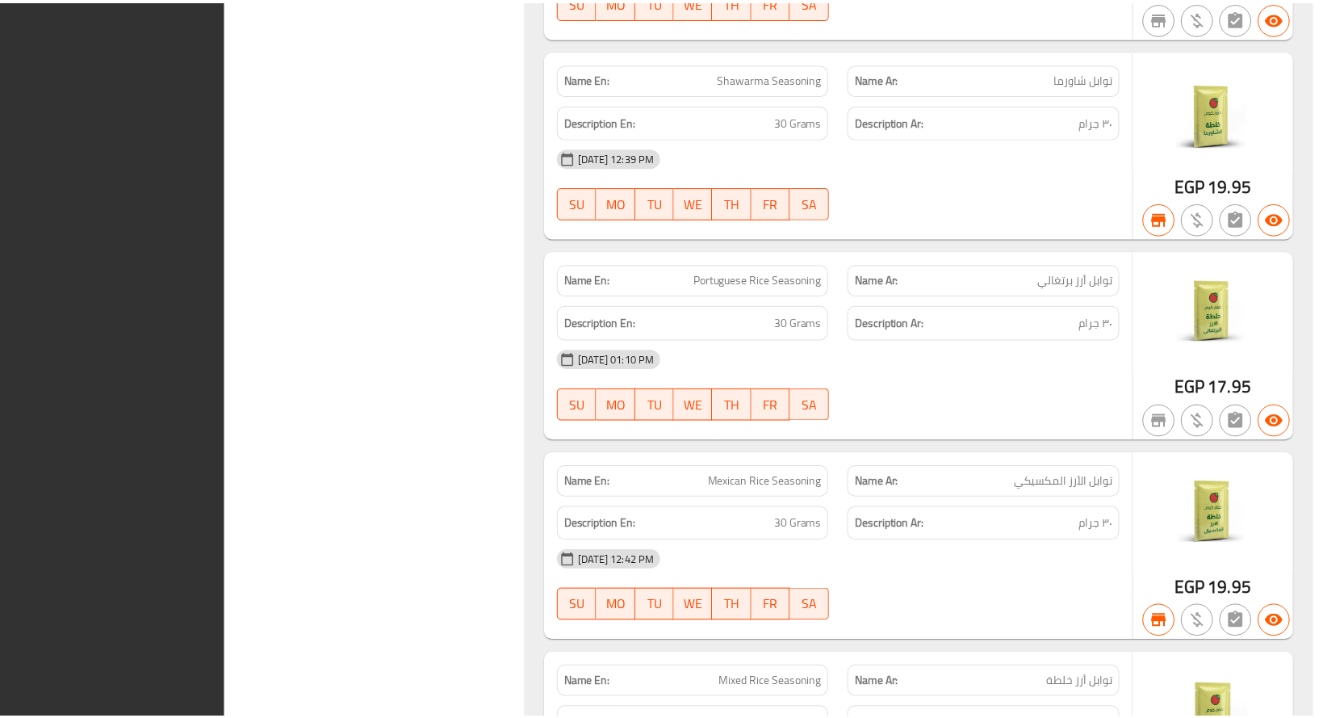
scroll to position [42761, 0]
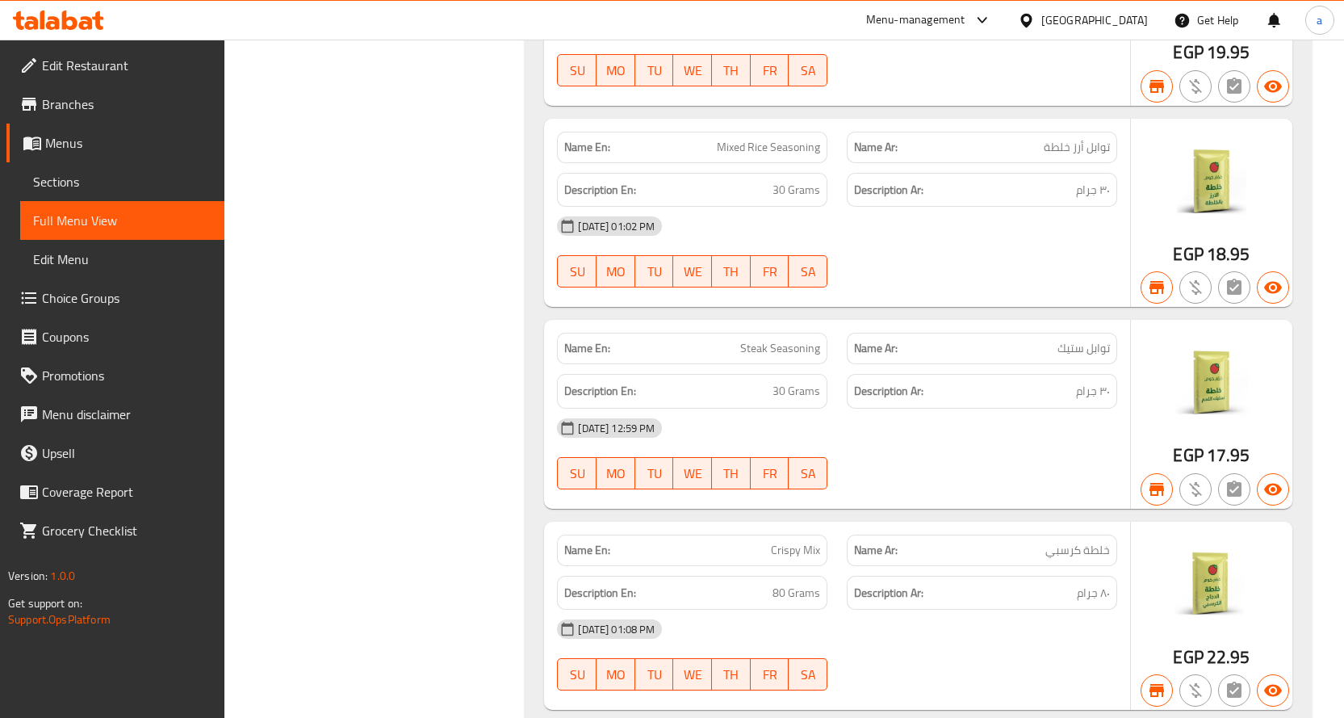
click at [112, 248] on link "Edit Menu" at bounding box center [122, 259] width 204 height 39
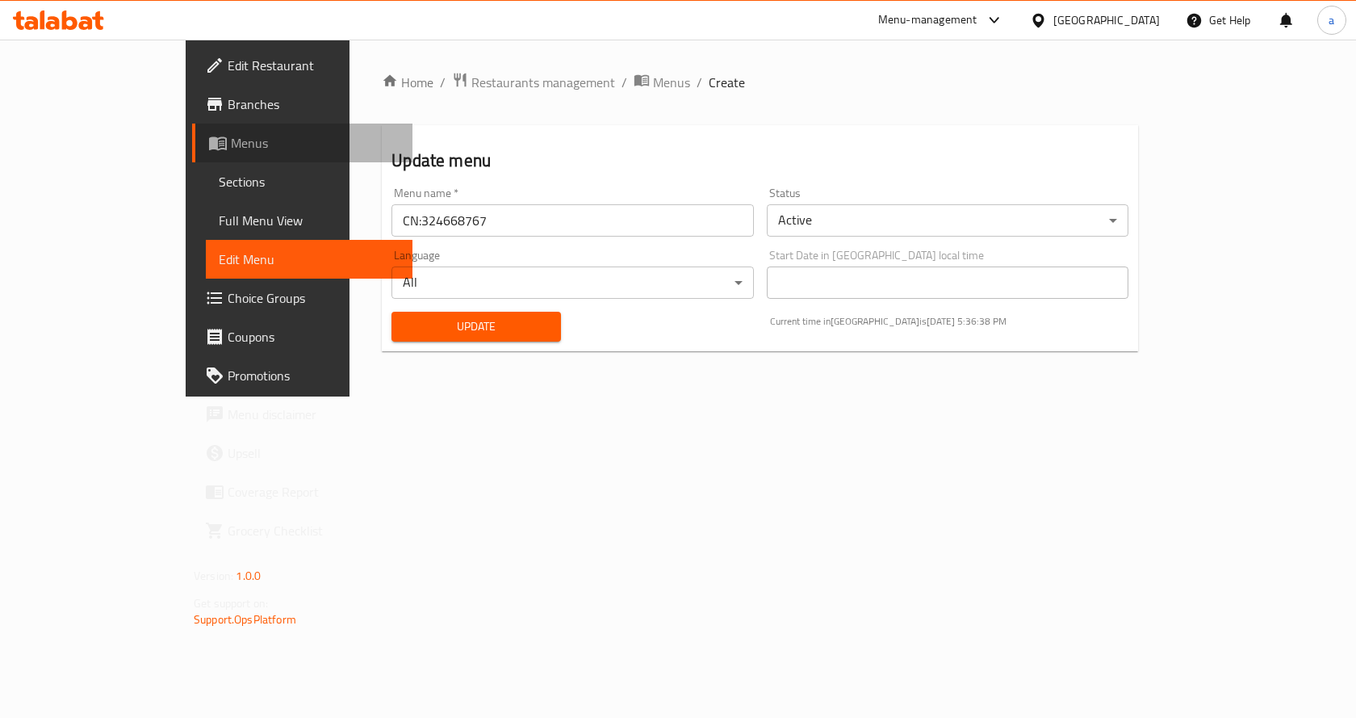
click at [231, 133] on span "Menus" at bounding box center [315, 142] width 169 height 19
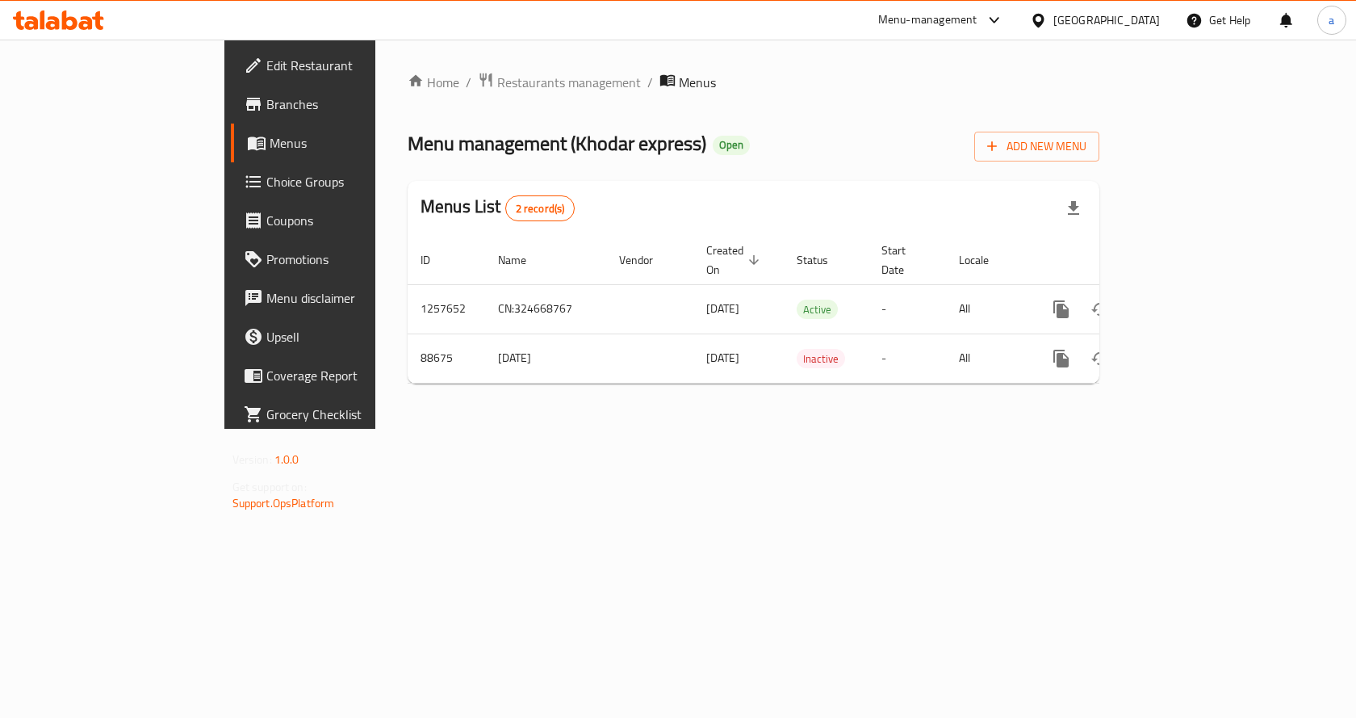
click at [266, 114] on span "Branches" at bounding box center [352, 103] width 172 height 19
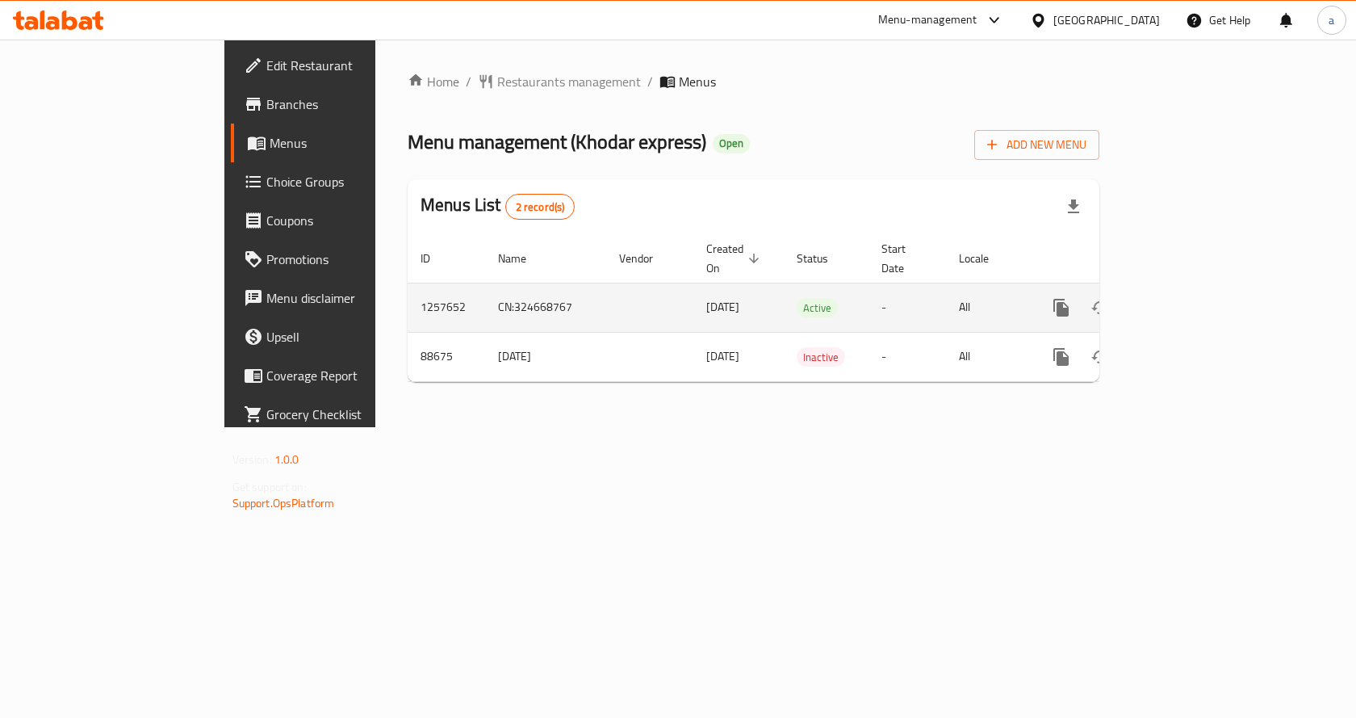
click at [408, 284] on td "1257652" at bounding box center [446, 307] width 77 height 49
copy td "1257652"
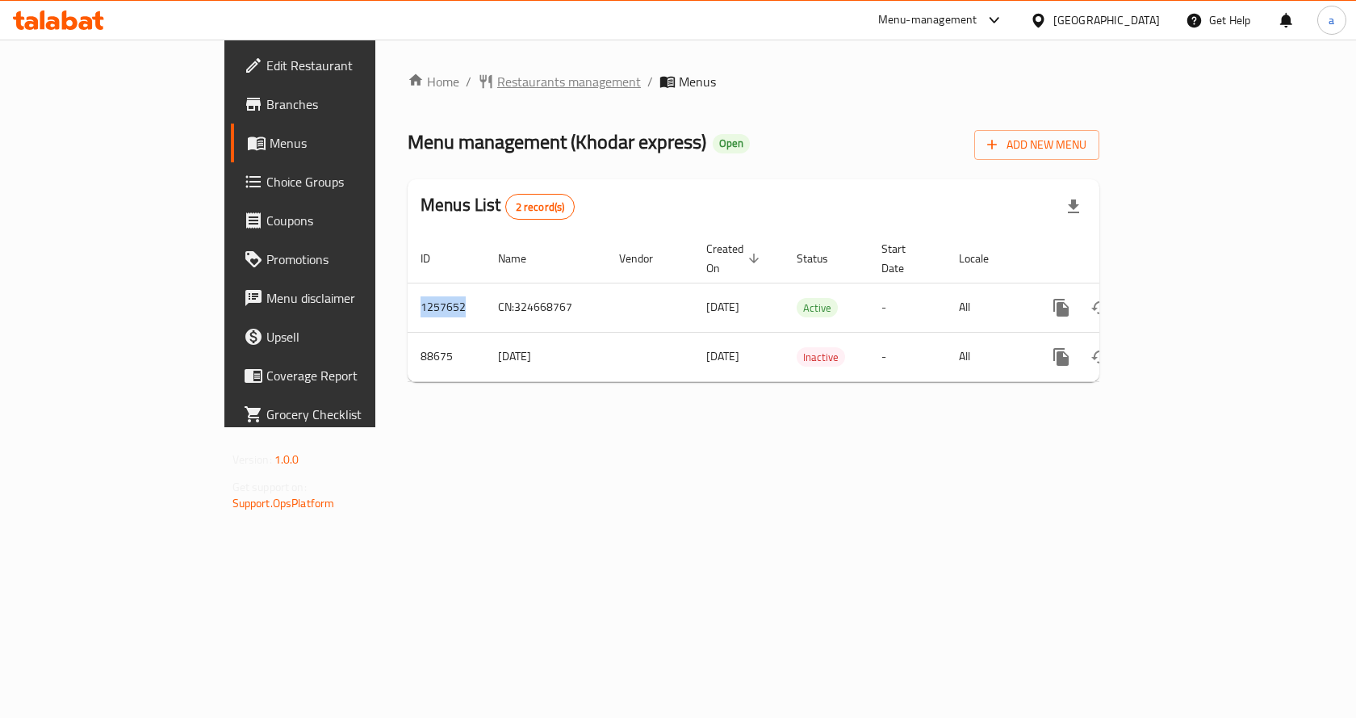
click at [497, 85] on span "Restaurants management" at bounding box center [569, 81] width 144 height 19
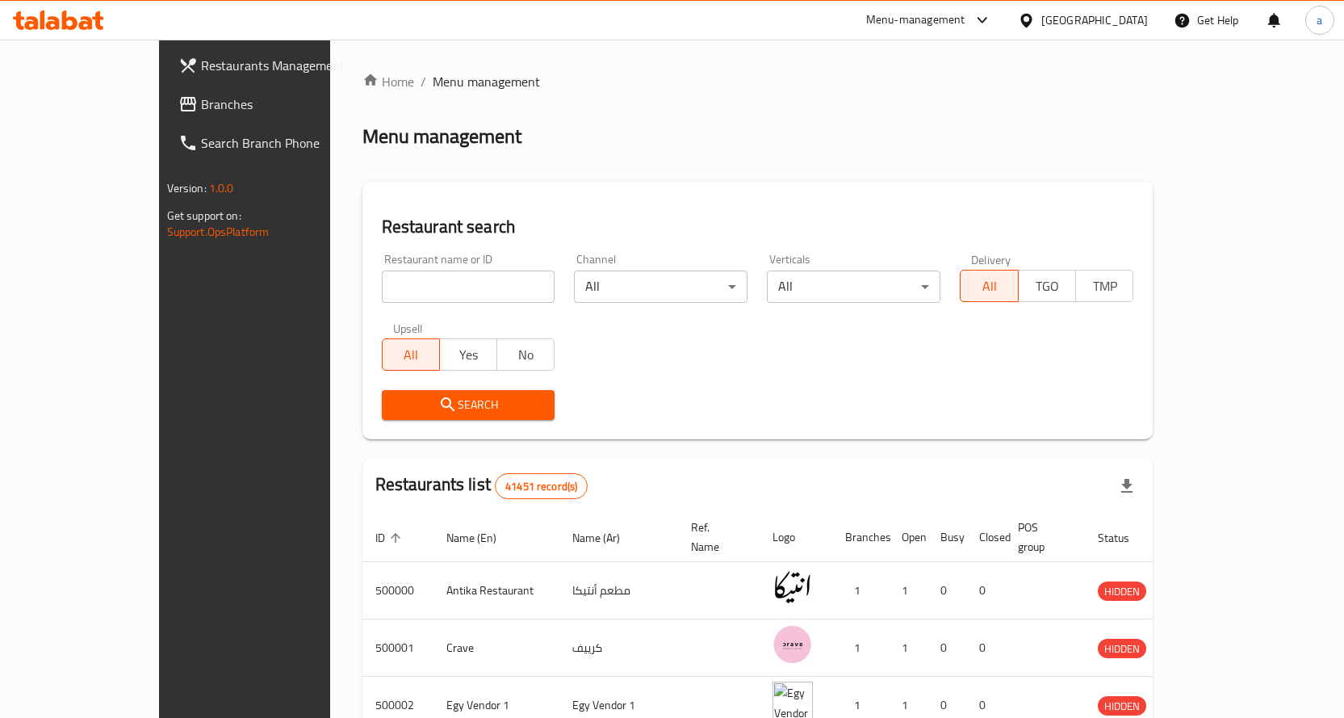
click at [425, 287] on input "search" at bounding box center [469, 286] width 174 height 32
paste input "1257652"
type input "1257652"
click at [463, 395] on span "Search" at bounding box center [469, 405] width 148 height 20
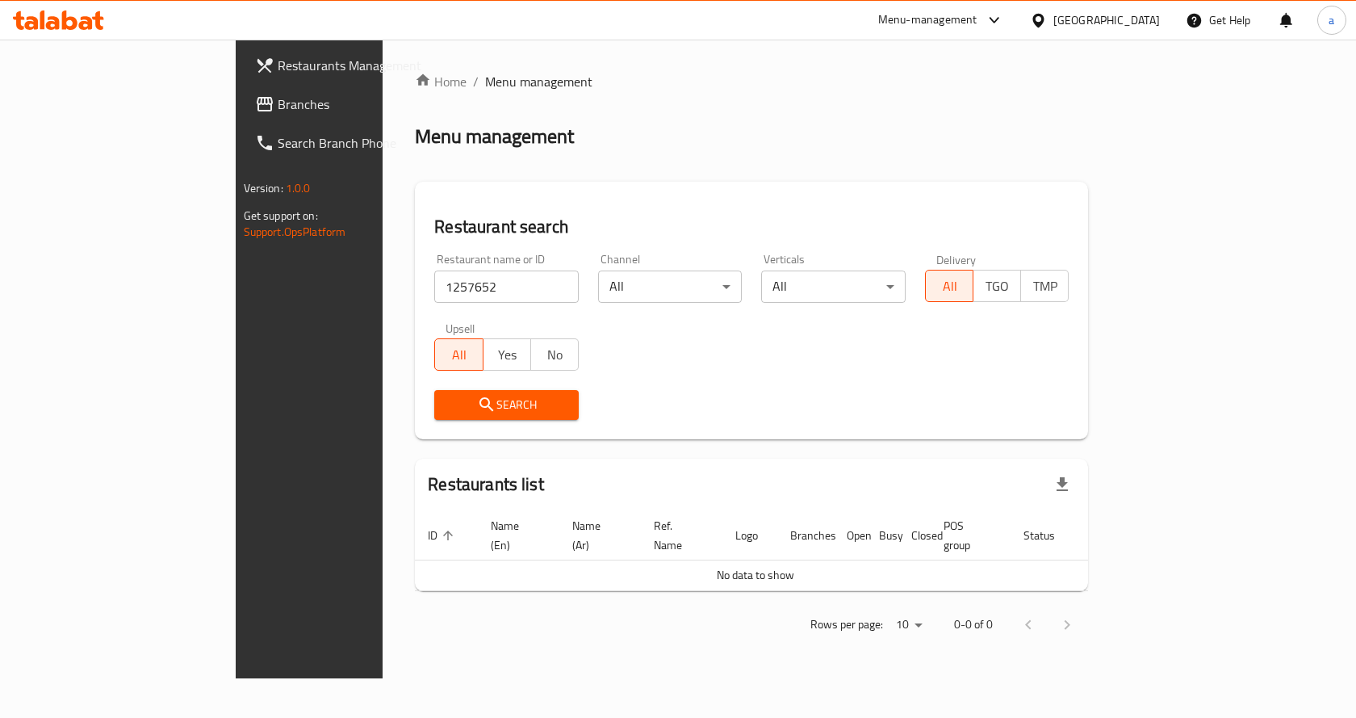
click at [242, 94] on link "Branches" at bounding box center [352, 104] width 220 height 39
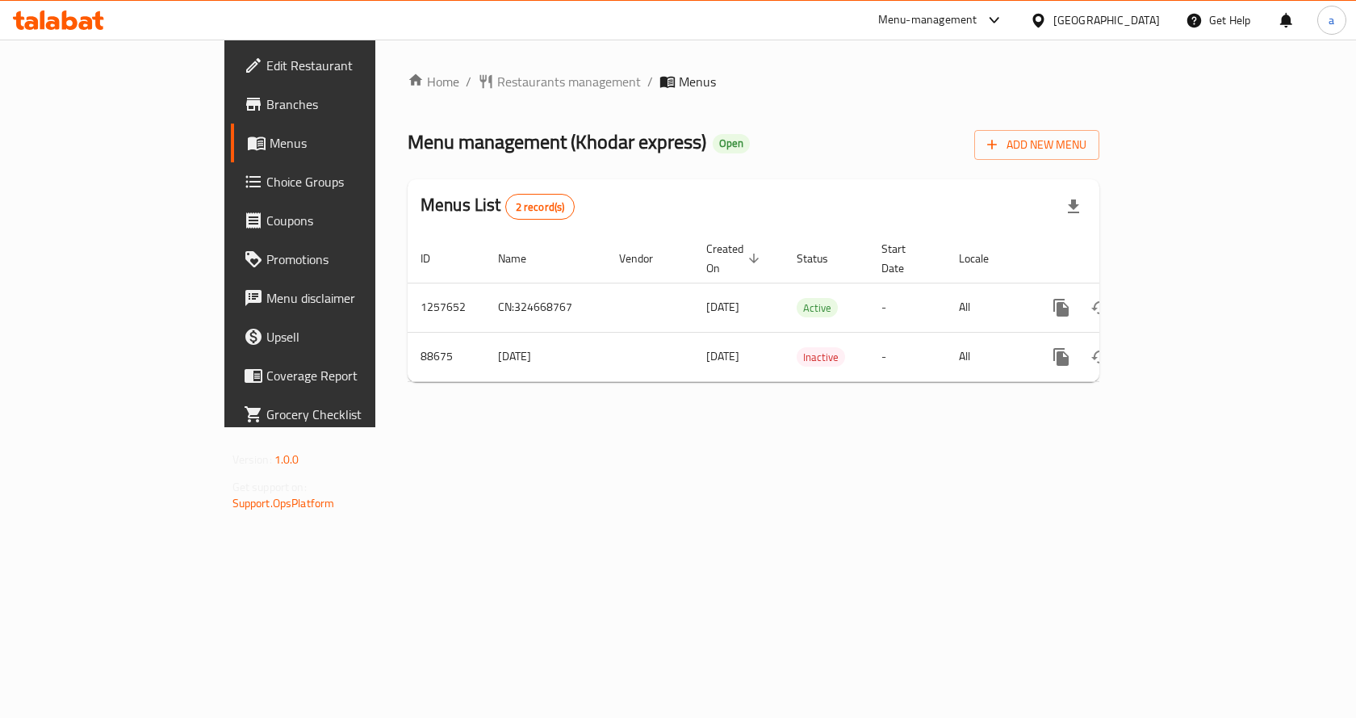
click at [270, 136] on span "Menus" at bounding box center [354, 142] width 169 height 19
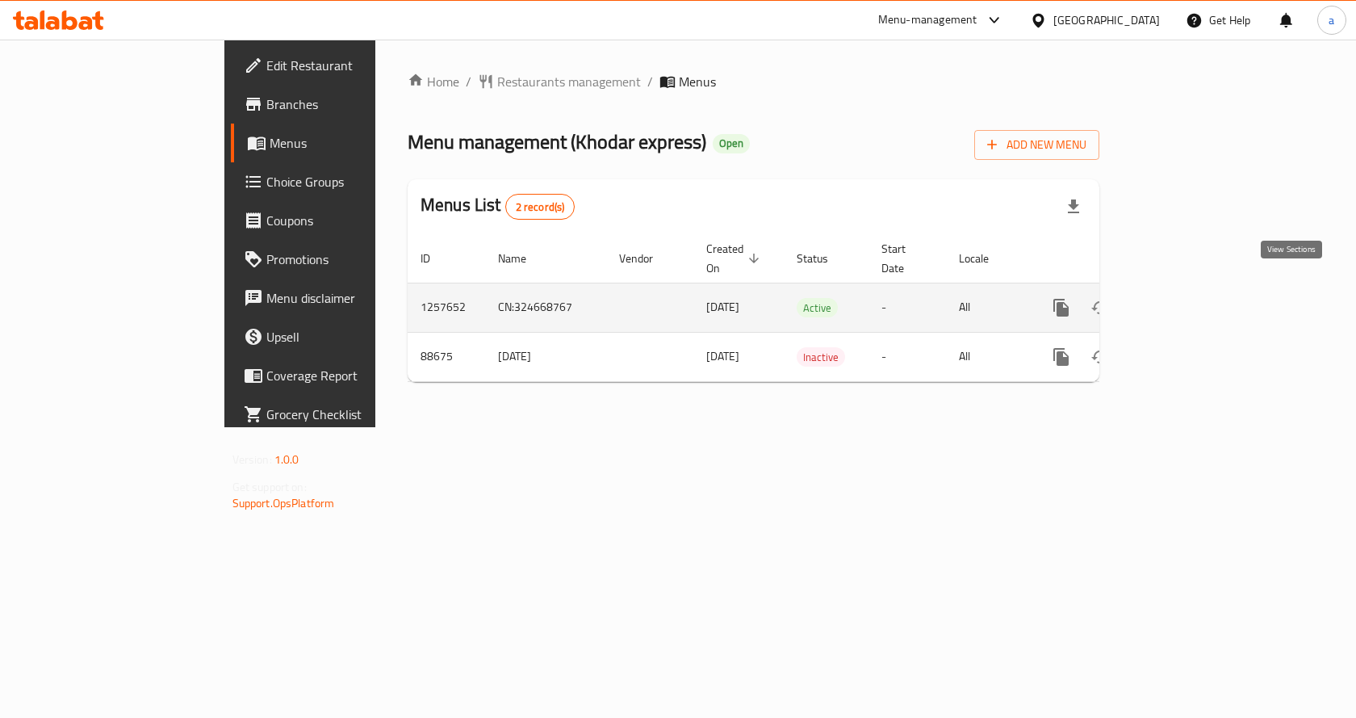
click at [1187, 298] on icon "enhanced table" at bounding box center [1177, 307] width 19 height 19
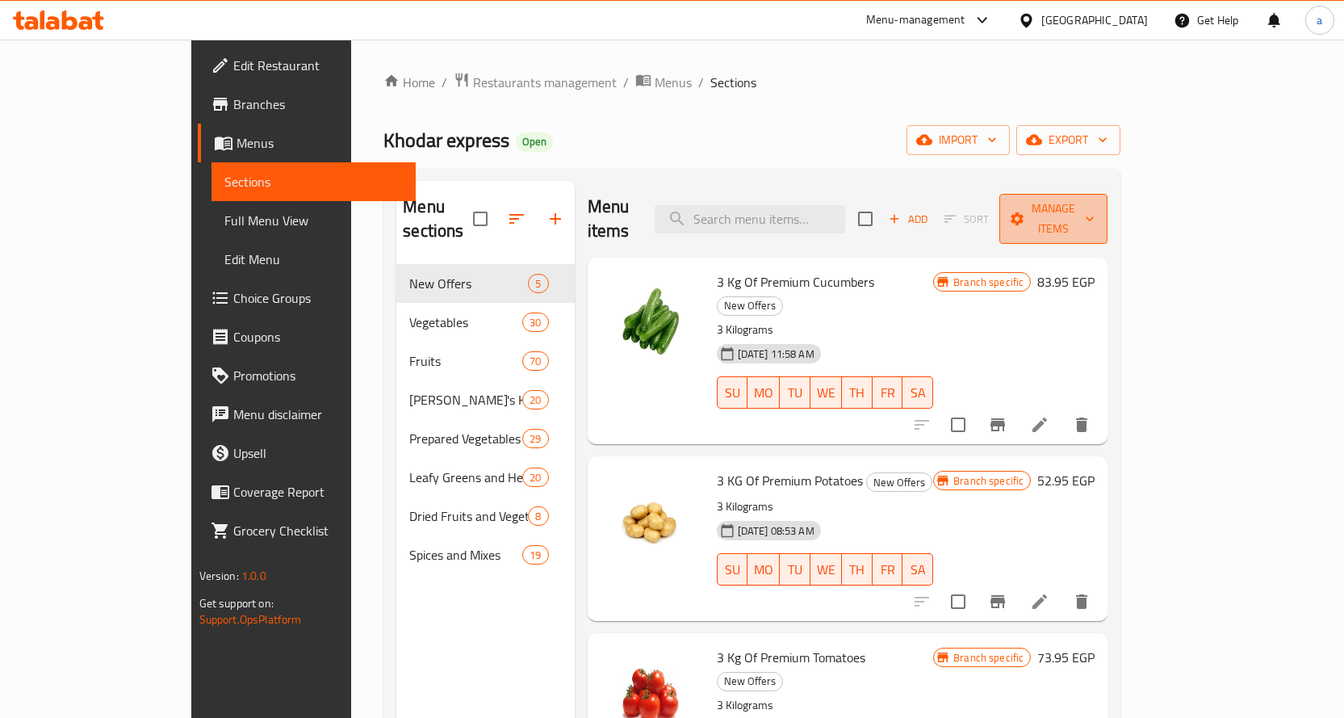
click at [1095, 211] on span "Manage items" at bounding box center [1053, 219] width 82 height 40
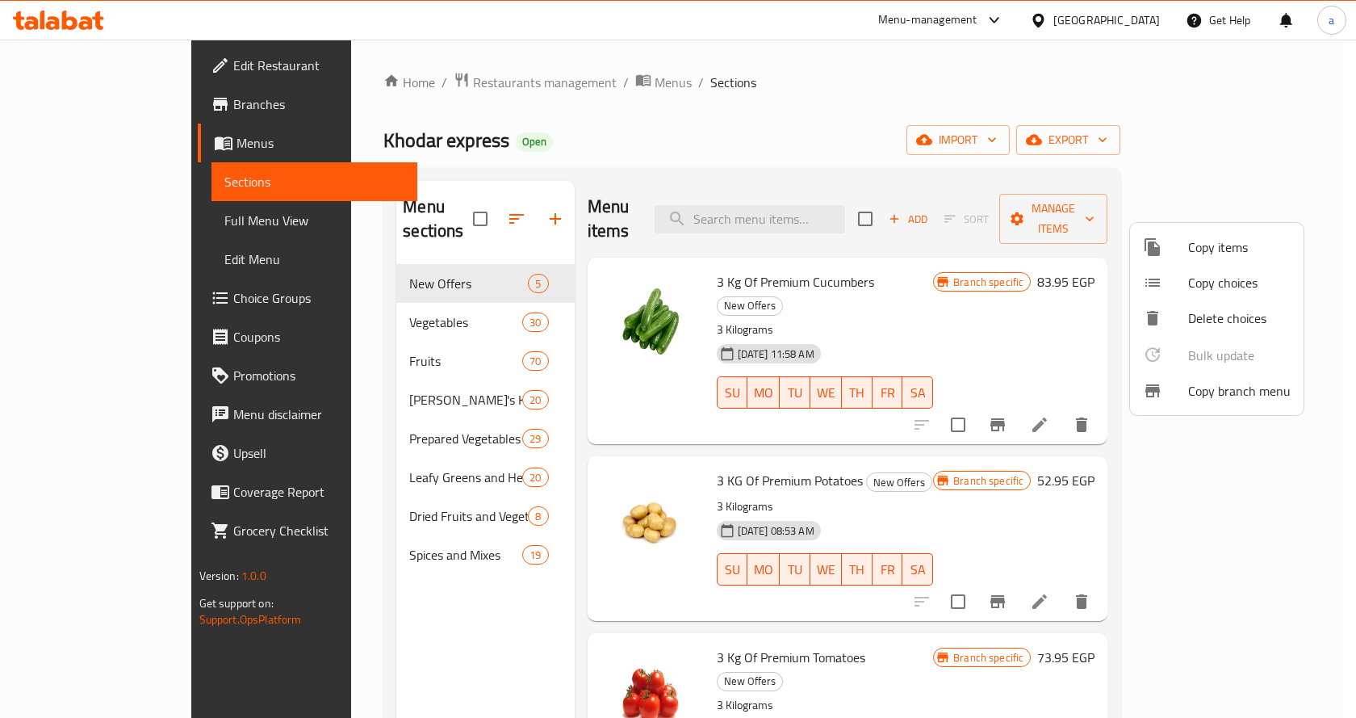
click at [82, 106] on div at bounding box center [678, 359] width 1356 height 718
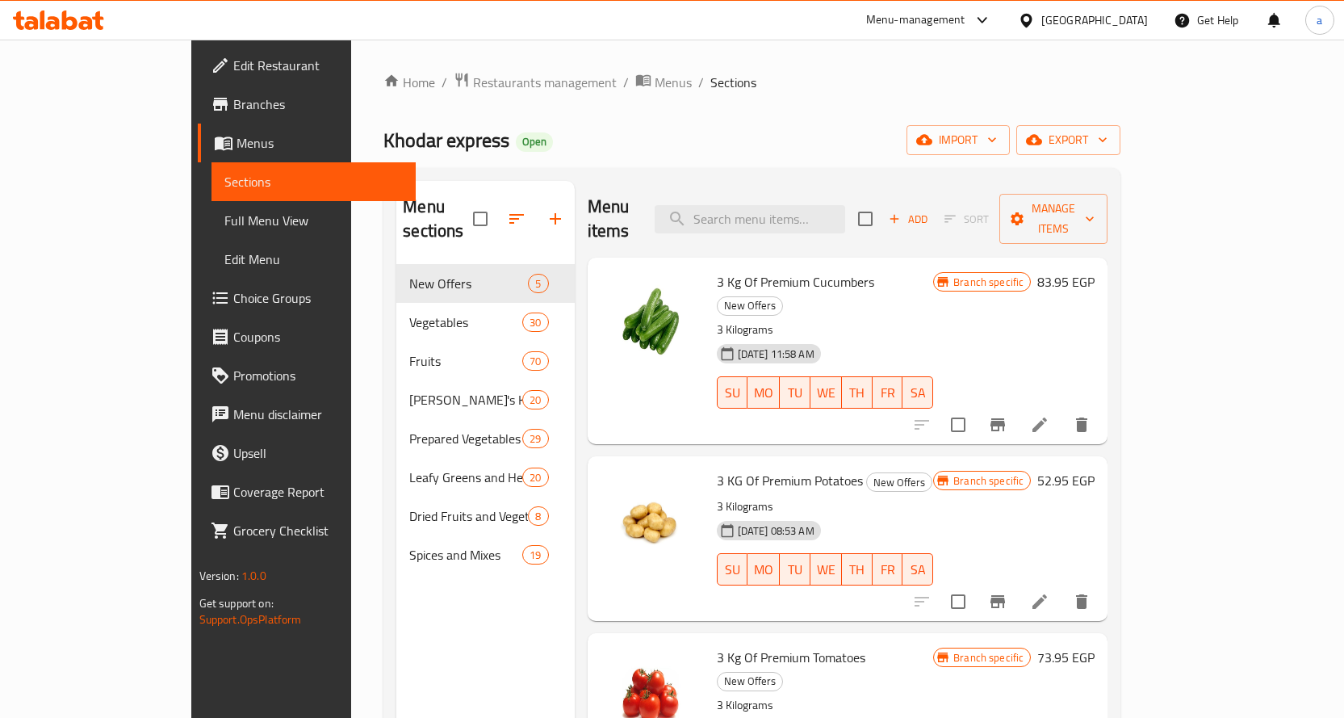
click at [233, 106] on span "Branches" at bounding box center [318, 103] width 170 height 19
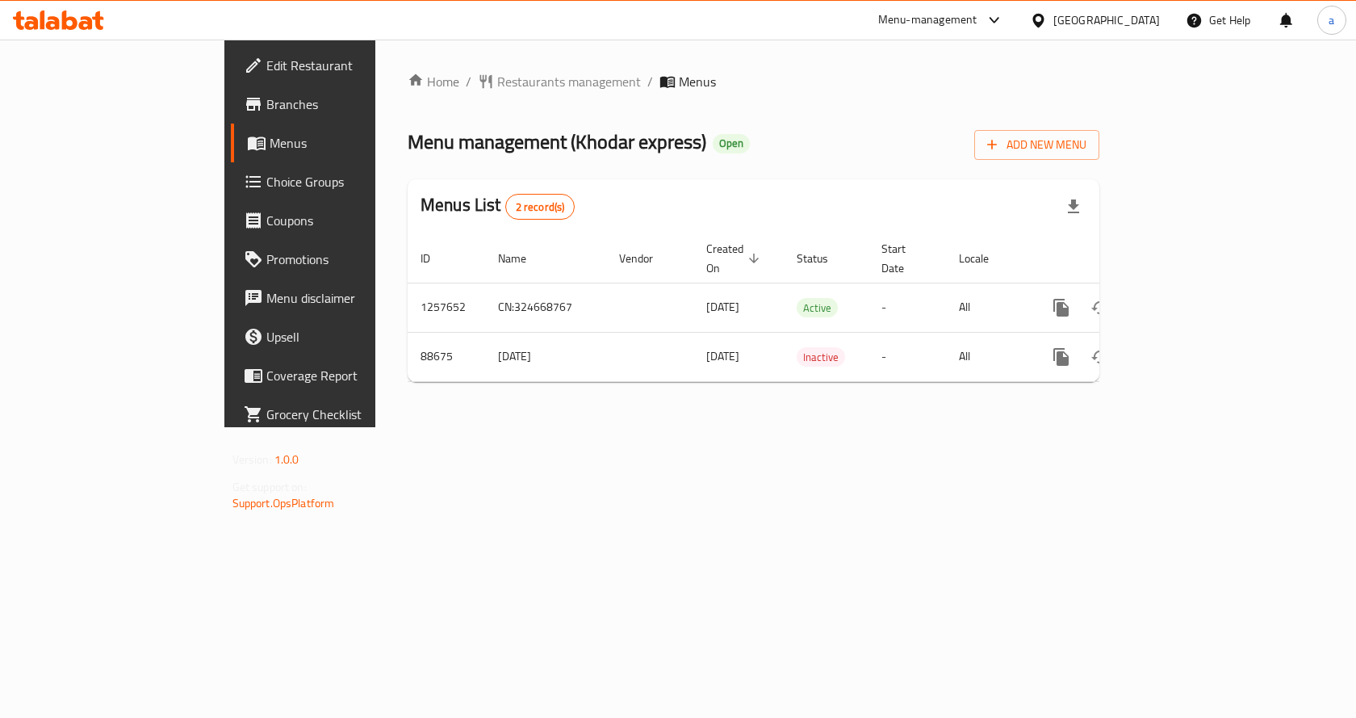
click at [266, 108] on span "Branches" at bounding box center [352, 103] width 172 height 19
